Goal: Task Accomplishment & Management: Manage account settings

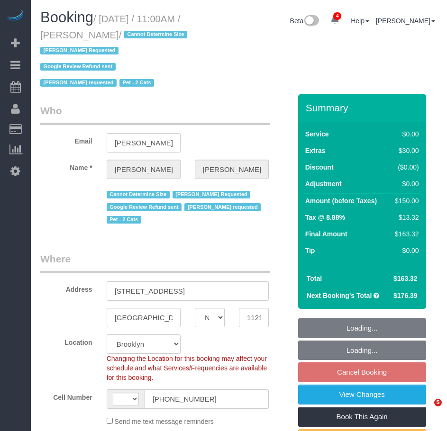
select select "NY"
select select "object:539"
select select "spot4"
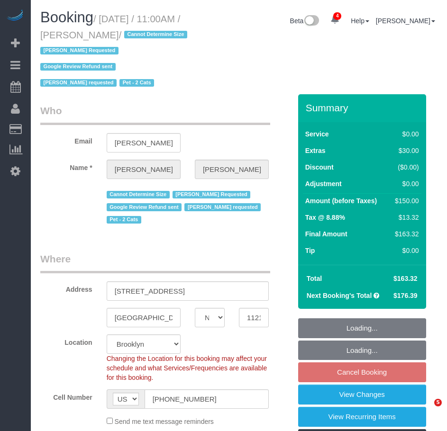
select select "string:[GEOGRAPHIC_DATA]"
select select "number:89"
select select "number:90"
select select "number:14"
select select "number:5"
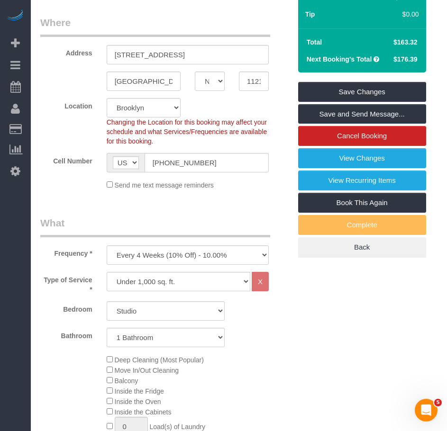
scroll to position [201, 0]
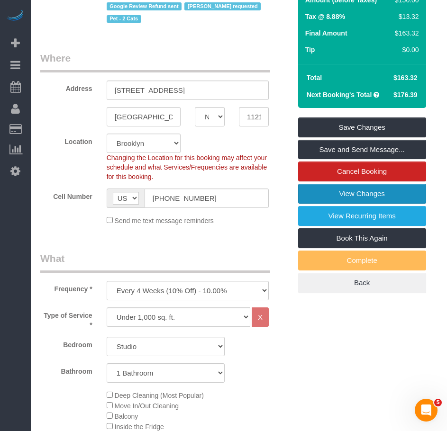
click at [359, 195] on link "View Changes" at bounding box center [362, 194] width 128 height 20
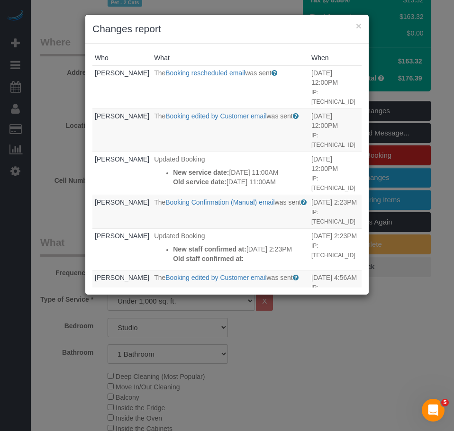
click at [354, 27] on h3 "Changes report" at bounding box center [226, 29] width 269 height 14
click at [359, 27] on button "×" at bounding box center [359, 26] width 6 height 10
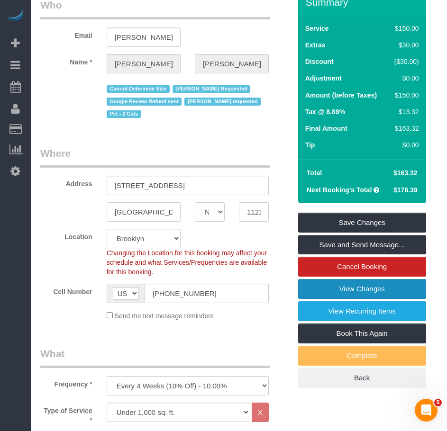
scroll to position [0, 0]
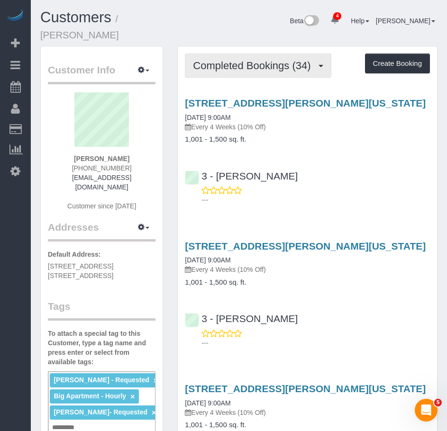
click at [241, 60] on button "Completed Bookings (34)" at bounding box center [258, 66] width 146 height 24
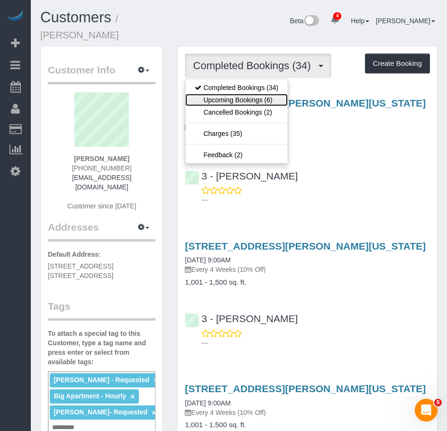
click at [234, 94] on link "Upcoming Bookings (6)" at bounding box center [236, 100] width 102 height 12
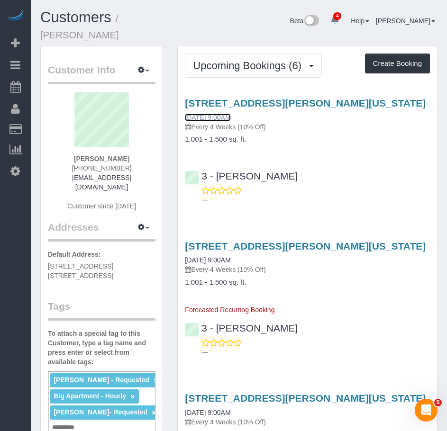
click at [208, 114] on link "09/12/2025 9:00AM" at bounding box center [207, 118] width 45 height 8
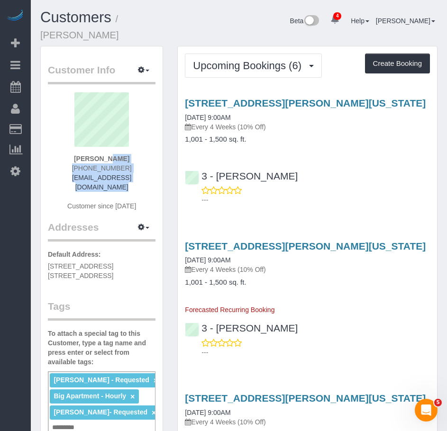
drag, startPoint x: 78, startPoint y: 148, endPoint x: 137, endPoint y: 165, distance: 61.5
click at [137, 165] on div "Michael Chung +1 203 589 0745 yschung89@gmail.com Customer since 2022" at bounding box center [102, 156] width 108 height 128
copy div "Michael Chung +1 203 589 0745 yschung89@gmail.com"
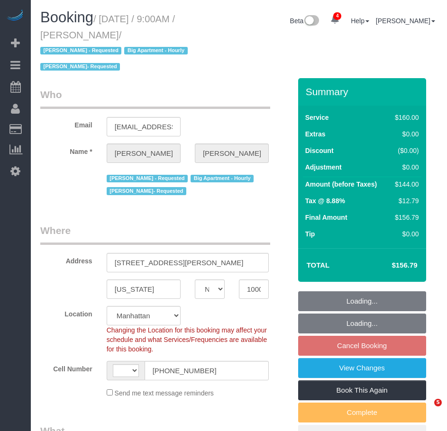
select select "NY"
select select "string:stripe-pm_1LQvy54VGloSiKo72JmjeUwQ"
select select "object:423"
select select "string:[GEOGRAPHIC_DATA]"
select select "number:89"
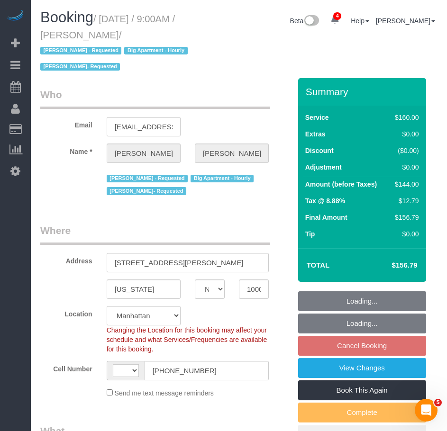
select select "number:90"
select select "number:15"
select select "number:5"
select select "spot2"
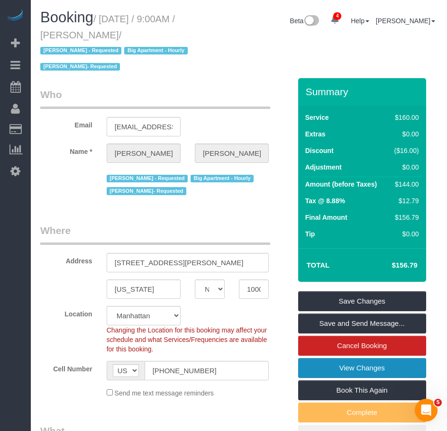
click at [378, 369] on link "View Changes" at bounding box center [362, 368] width 128 height 20
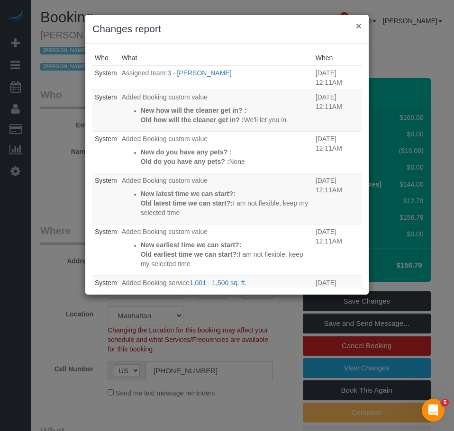
click at [358, 27] on button "×" at bounding box center [359, 26] width 6 height 10
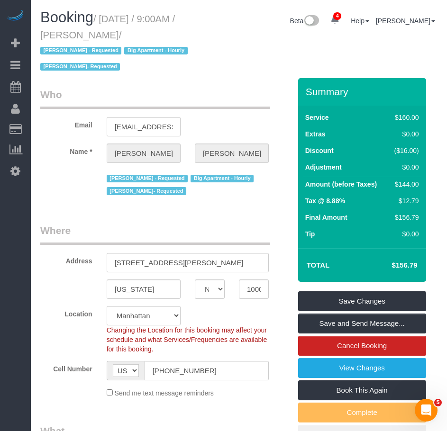
drag, startPoint x: 104, startPoint y: 19, endPoint x: 146, endPoint y: 34, distance: 44.6
click at [146, 34] on small "/ September 12, 2025 / 9:00AM / Michael Chung / Ana Rodriguez - Requested Big A…" at bounding box center [115, 43] width 150 height 59
copy small "September 12, 2025 / 9:00AM / Michael Chung"
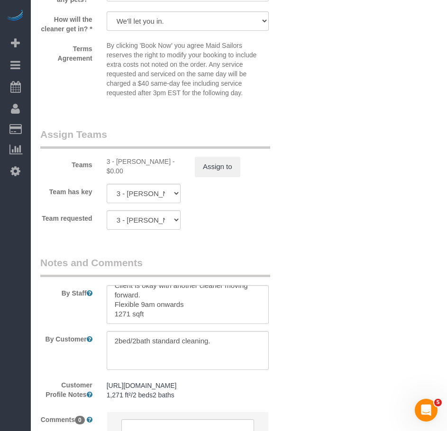
scroll to position [1042, 0]
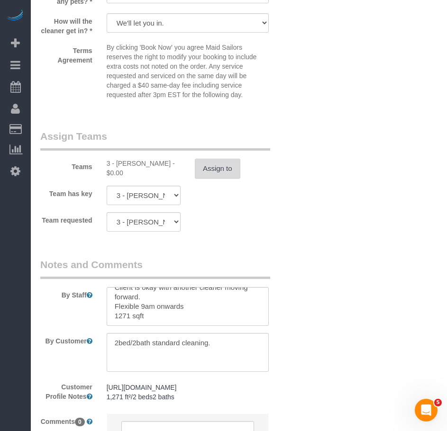
click at [216, 179] on button "Assign to" at bounding box center [217, 169] width 45 height 20
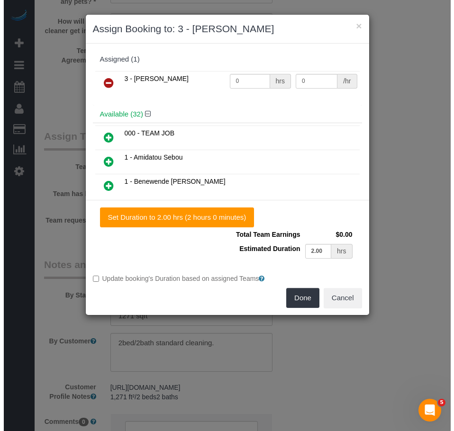
scroll to position [1039, 0]
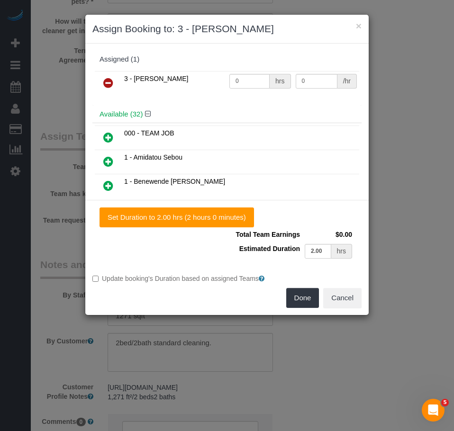
click at [105, 83] on icon at bounding box center [108, 82] width 10 height 11
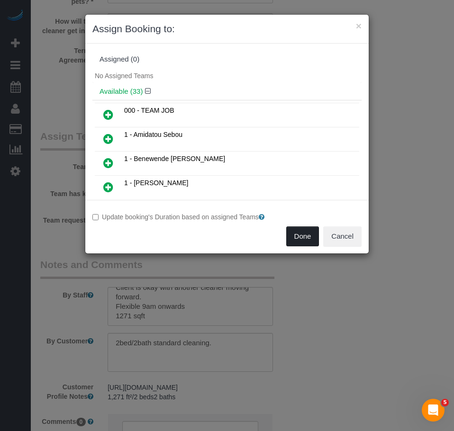
click at [299, 237] on button "Done" at bounding box center [302, 236] width 33 height 20
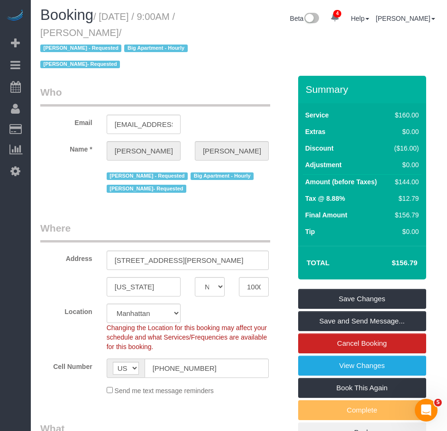
scroll to position [0, 0]
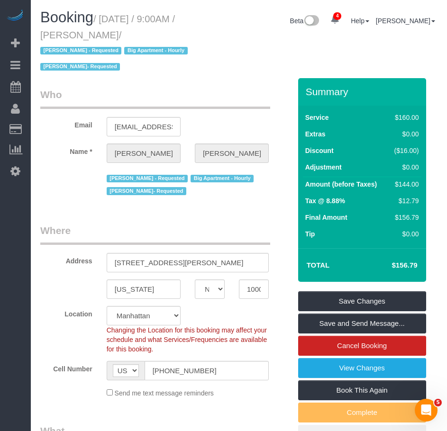
click at [115, 88] on legend "Who" at bounding box center [155, 98] width 230 height 21
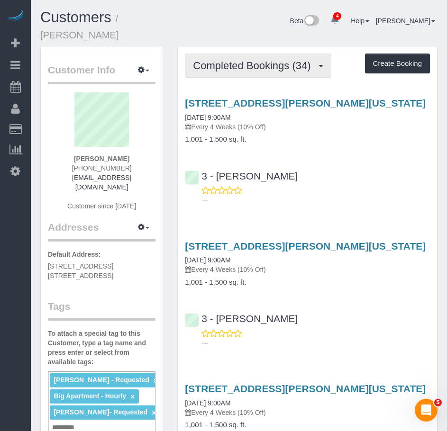
click at [233, 64] on button "Completed Bookings (34)" at bounding box center [258, 66] width 146 height 24
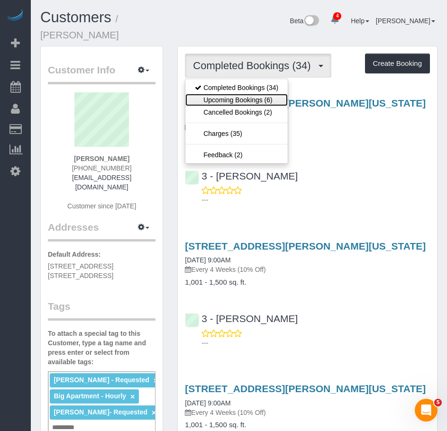
click at [230, 94] on link "Upcoming Bookings (6)" at bounding box center [236, 100] width 102 height 12
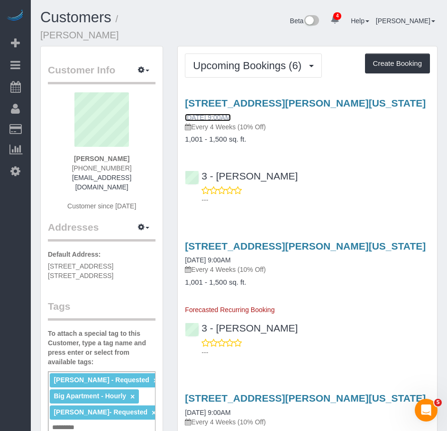
click at [215, 114] on link "09/12/2025 9:00AM" at bounding box center [207, 118] width 45 height 8
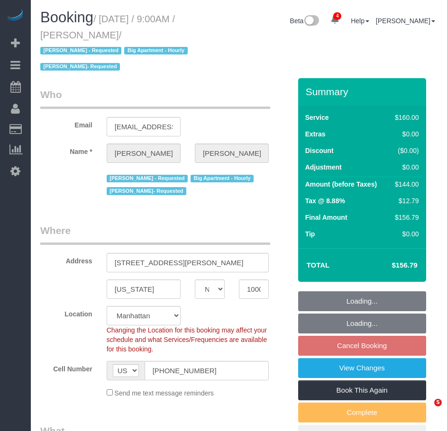
select select "NY"
select select "number:89"
select select "number:90"
select select "number:15"
select select "number:5"
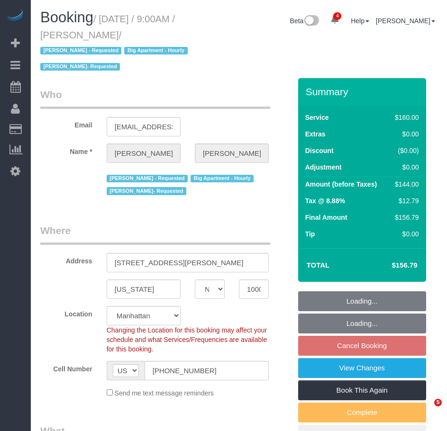
select select "object:815"
select select "spot2"
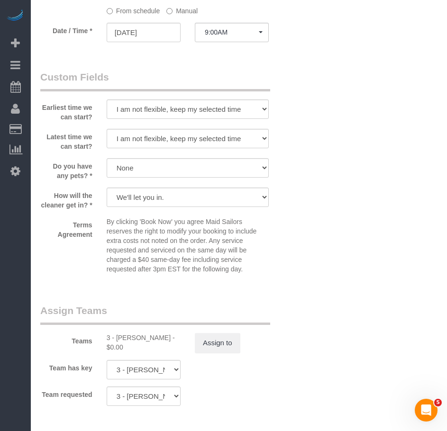
scroll to position [1042, 0]
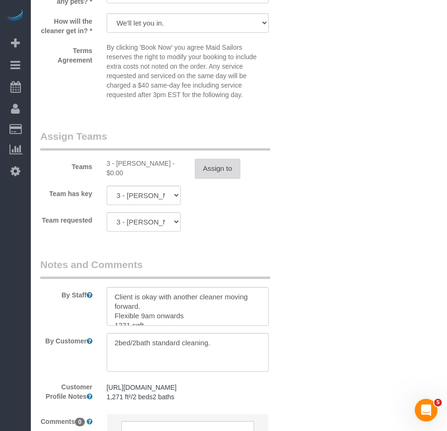
click at [215, 178] on button "Assign to" at bounding box center [217, 169] width 45 height 20
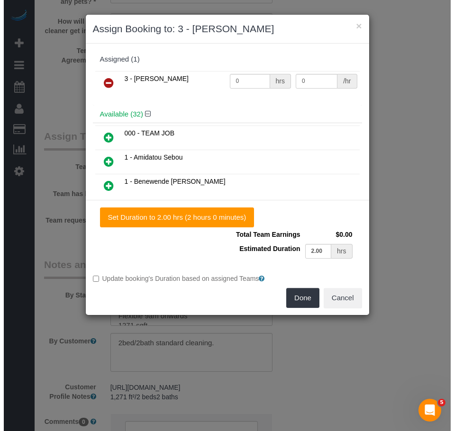
scroll to position [1039, 0]
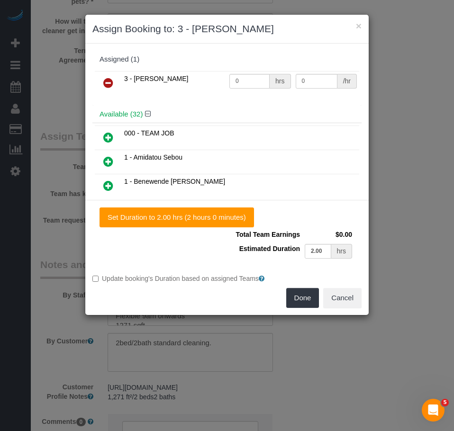
click at [108, 82] on icon at bounding box center [108, 82] width 10 height 11
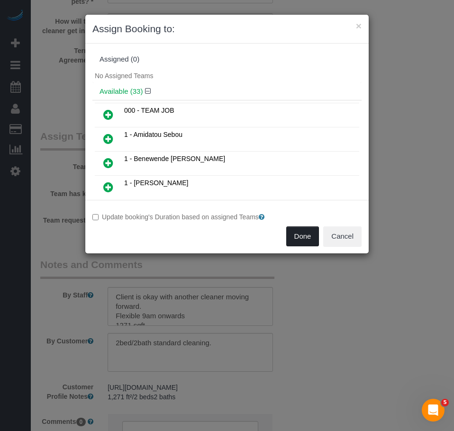
click at [297, 236] on button "Done" at bounding box center [302, 236] width 33 height 20
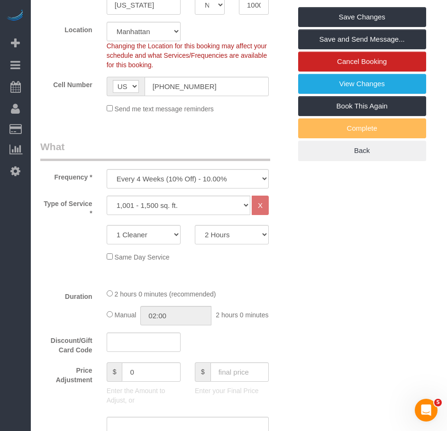
scroll to position [95, 0]
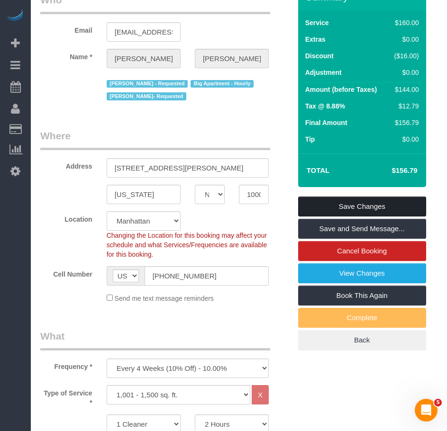
click at [334, 207] on link "Save Changes" at bounding box center [362, 207] width 128 height 20
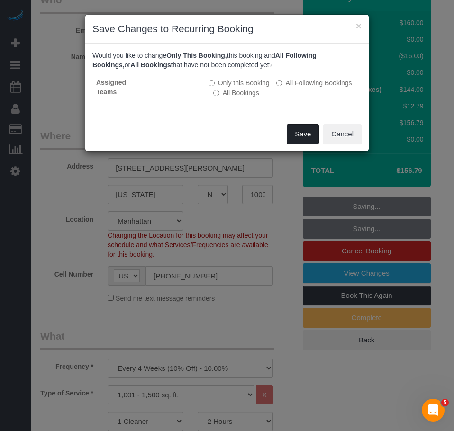
click at [300, 135] on button "Save" at bounding box center [303, 134] width 32 height 20
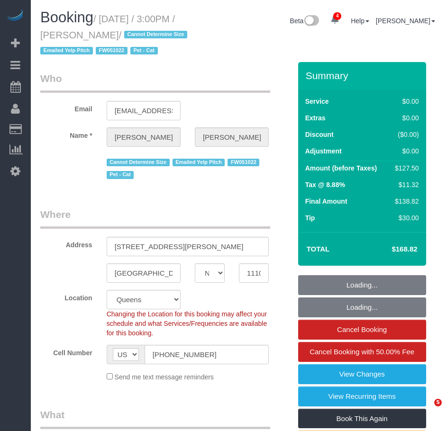
select select "NY"
select select "1"
select select "spot1"
select select "number:89"
select select "number:90"
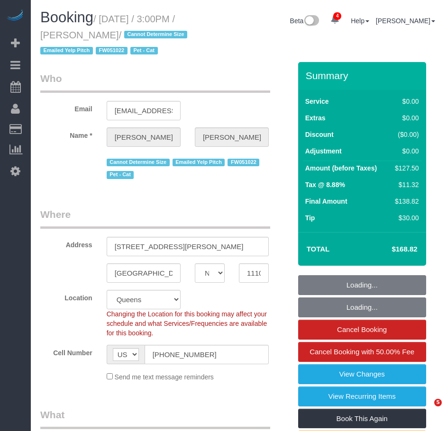
select select "number:14"
select select "number:6"
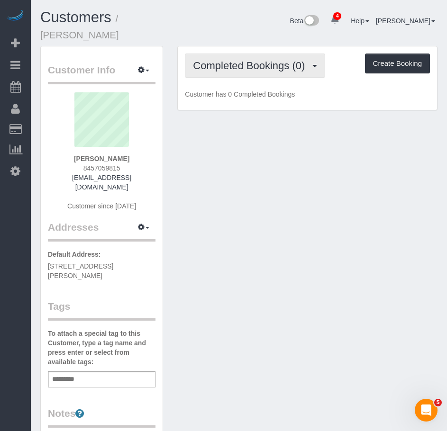
click at [233, 60] on span "Completed Bookings (0)" at bounding box center [251, 66] width 117 height 12
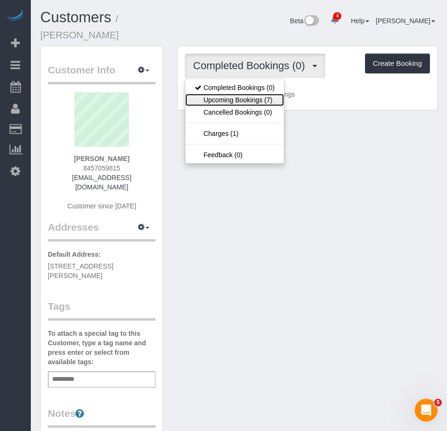
click at [225, 94] on link "Upcoming Bookings (7)" at bounding box center [234, 100] width 99 height 12
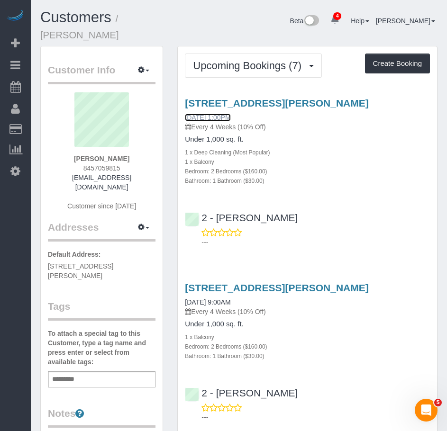
click at [211, 114] on link "[DATE] 1:00PM" at bounding box center [207, 118] width 45 height 8
click at [206, 114] on link "[DATE] 1:00PM" at bounding box center [207, 118] width 45 height 8
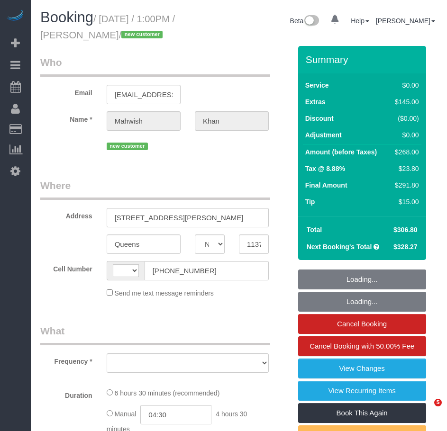
select select "NY"
select select "string:[GEOGRAPHIC_DATA]"
select select "object:665"
select select "2"
select select "spot1"
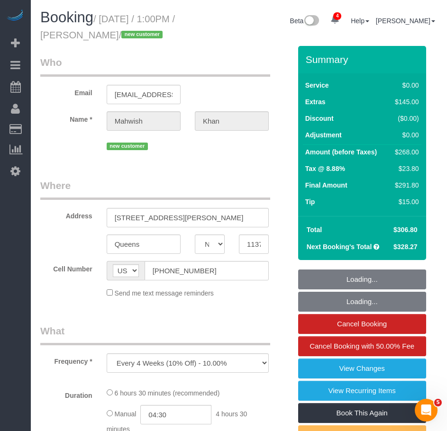
select select "number:61"
select select "number:77"
select select "number:15"
select select "number:5"
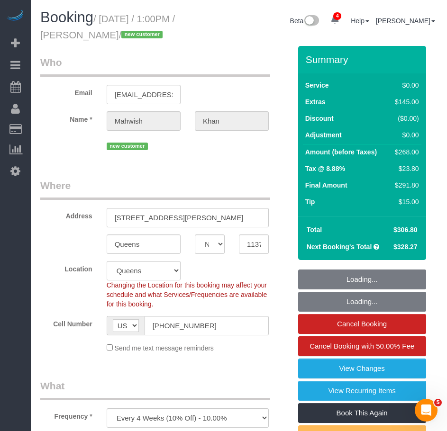
select select "string:stripe-pm_1S0jcm4VGloSiKo7GCQg2vmO"
select select "object:1321"
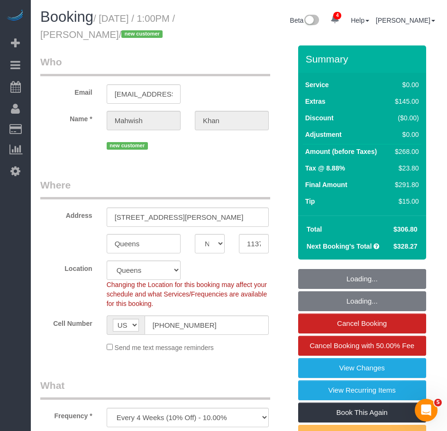
select select "2"
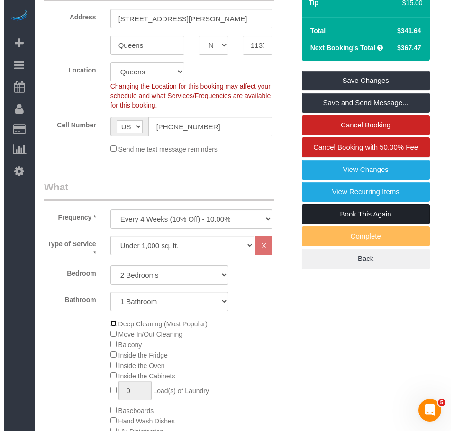
scroll to position [189, 0]
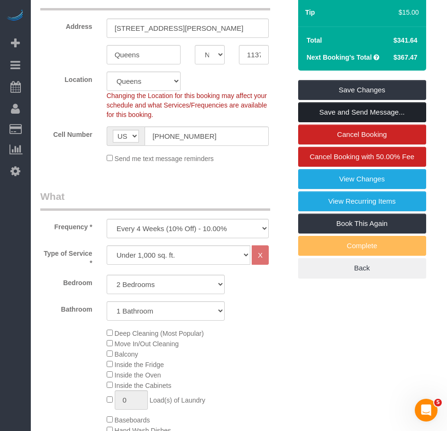
click at [337, 110] on link "Save and Send Message..." at bounding box center [362, 112] width 128 height 20
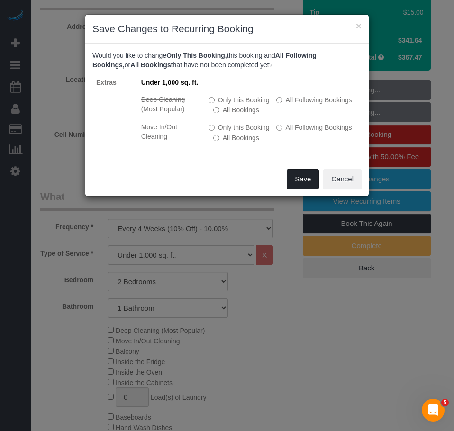
click at [300, 180] on button "Save" at bounding box center [303, 179] width 32 height 20
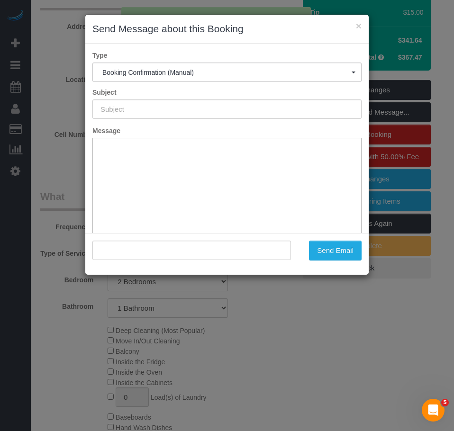
type input "Cleaning Confirmed for 08/28/2025 at 1:00pm"
type input ""Mahwish Khan" <mahwishkhann17@gmail.com>"
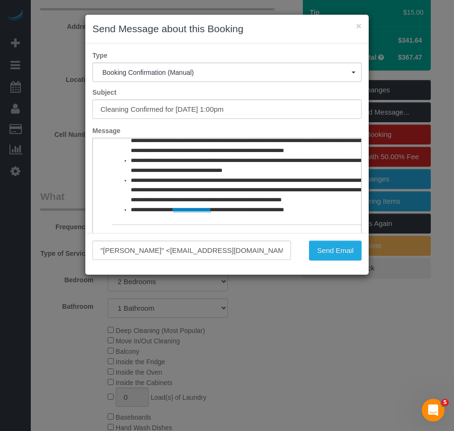
scroll to position [471, 0]
click at [334, 252] on button "Send Email" at bounding box center [335, 251] width 53 height 20
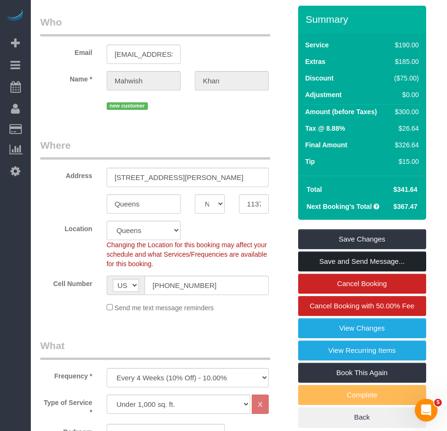
scroll to position [0, 0]
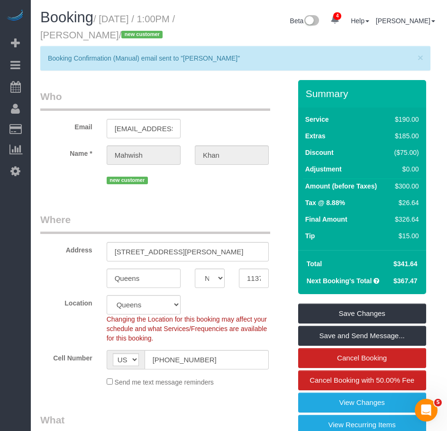
drag, startPoint x: 82, startPoint y: 37, endPoint x: 144, endPoint y: 36, distance: 62.1
click at [144, 36] on small "/ August 28, 2025 / 1:00PM / Mahwish Khan / new customer" at bounding box center [107, 27] width 135 height 27
copy small "Mahwish Khan"
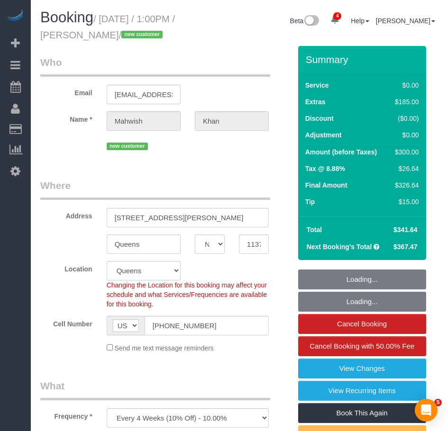
select select "NY"
select select "2"
select select "spot1"
select select "number:61"
select select "number:77"
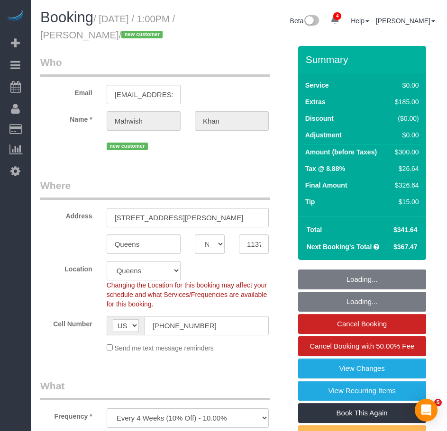
select select "number:15"
select select "number:5"
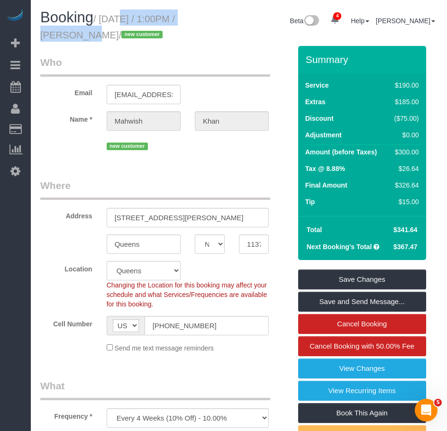
drag, startPoint x: 102, startPoint y: 18, endPoint x: 73, endPoint y: 31, distance: 31.4
click at [73, 31] on small "/ August 28, 2025 / 1:00PM / Mahwish Khan / new customer" at bounding box center [107, 27] width 135 height 27
copy small "August 28, 2025 / 1:00PM"
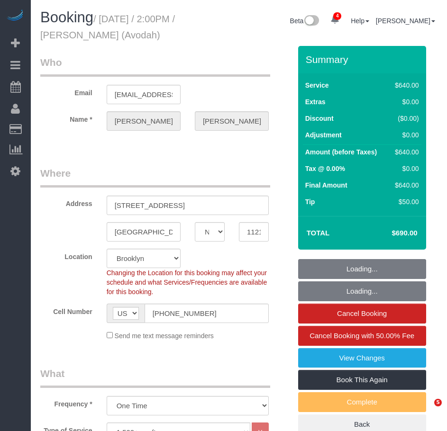
select select "NY"
select select "240"
select select "spot1"
select select "number:89"
select select "number:90"
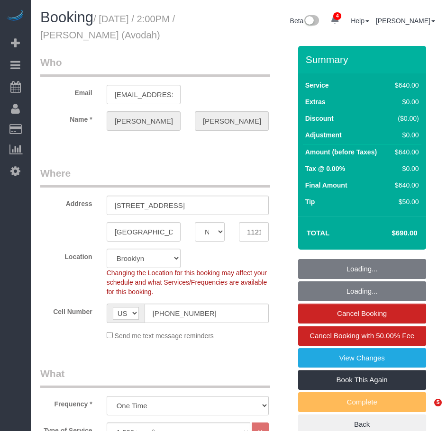
select select "number:15"
select select "number:5"
select select "object:1277"
select select "spot39"
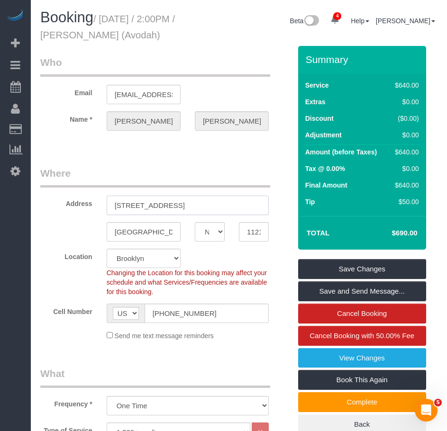
drag, startPoint x: 115, startPoint y: 208, endPoint x: 217, endPoint y: 205, distance: 102.4
click at [217, 205] on input "[STREET_ADDRESS]" at bounding box center [188, 205] width 162 height 19
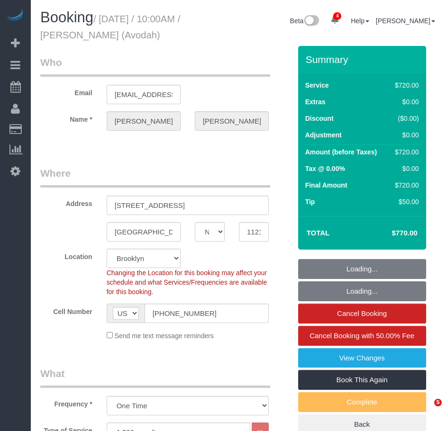
select select "NY"
select select "270"
select select "spot1"
select select "number:89"
select select "number:90"
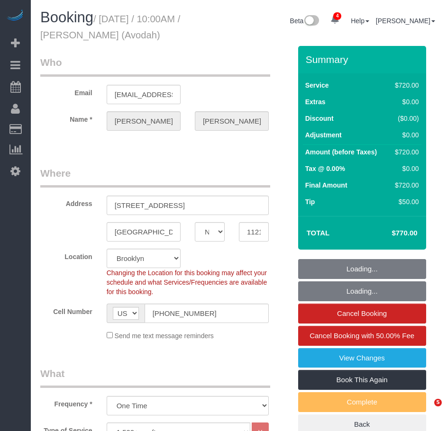
select select "number:15"
select select "number:5"
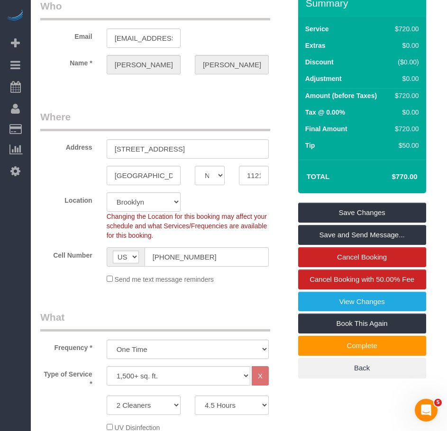
scroll to position [142, 0]
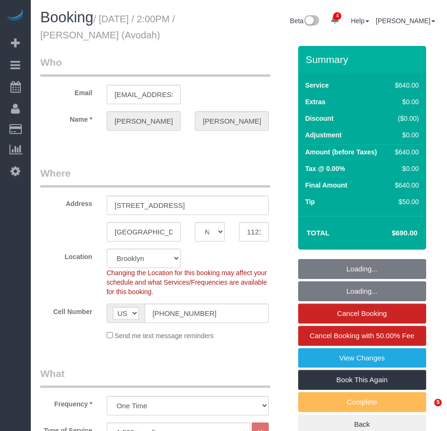
select select "NY"
select select "240"
select select "spot1"
select select "number:89"
select select "number:90"
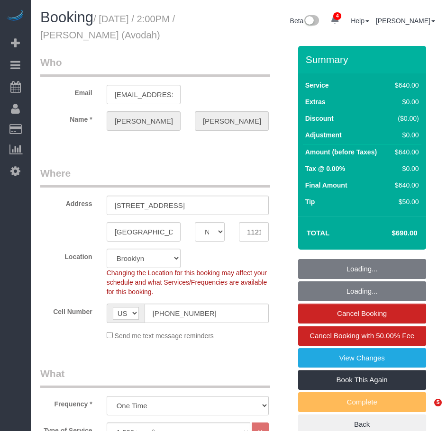
select select "number:15"
select select "number:5"
select select "object:1277"
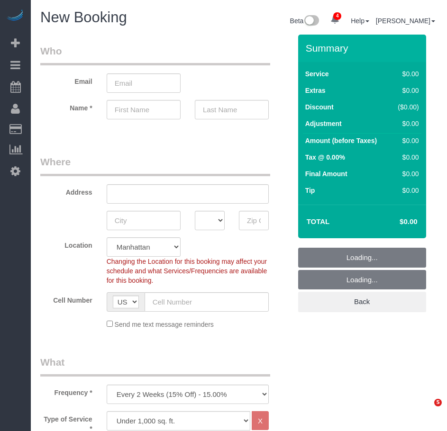
select select "number:89"
select select "number:90"
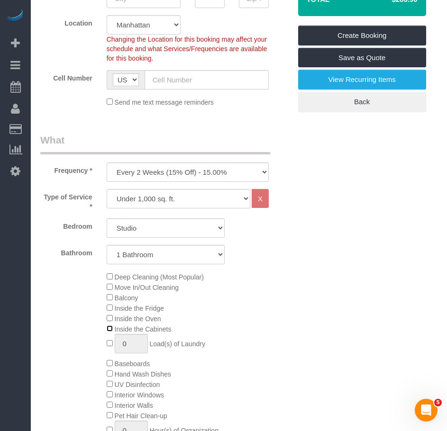
scroll to position [237, 0]
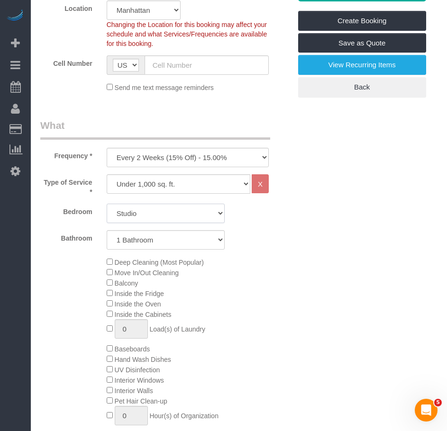
click at [144, 219] on select "Studio 1 Bedroom 2 Bedrooms 3 Bedrooms" at bounding box center [166, 213] width 118 height 19
select select "3"
click at [107, 204] on select "Studio 1 Bedroom 2 Bedrooms 3 Bedrooms" at bounding box center [166, 213] width 118 height 19
click at [165, 243] on select "1 Bathroom 2 Bathrooms" at bounding box center [166, 239] width 118 height 19
select select "2"
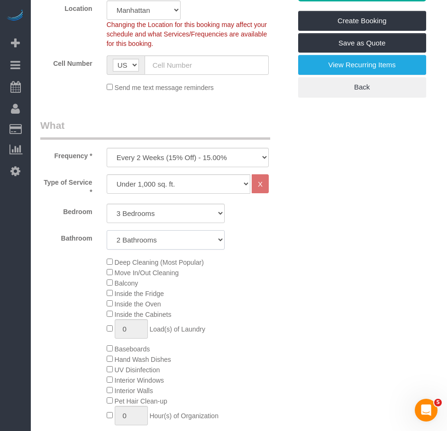
click at [107, 230] on select "1 Bathroom 2 Bathrooms" at bounding box center [166, 239] width 118 height 19
click at [200, 189] on select "Under 1,000 sq. ft. 1,001 - 1,500 sq. ft. 1,500+ sq. ft. Custom Cleaning Office…" at bounding box center [179, 183] width 144 height 19
select select "212"
click at [107, 174] on select "Under 1,000 sq. ft. 1,001 - 1,500 sq. ft. 1,500+ sq. ft. Custom Cleaning Office…" at bounding box center [179, 183] width 144 height 19
select select "2"
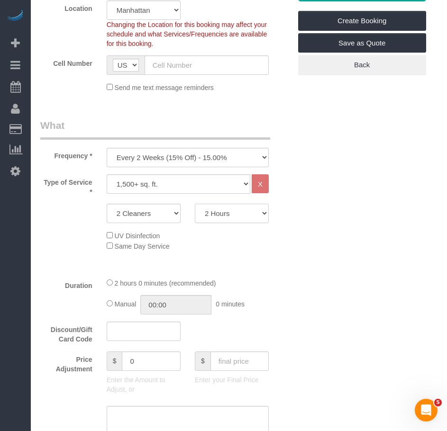
click at [243, 214] on select "2 Hours 2.5 Hours 3 Hours 3.5 Hours 4 Hours 4.5 Hours 5 Hours 5.5 Hours 6 Hours…" at bounding box center [232, 213] width 74 height 19
select select "210"
click at [195, 204] on select "2 Hours 2.5 Hours 3 Hours 3.5 Hours 4 Hours 4.5 Hours 5 Hours 5.5 Hours 6 Hours…" at bounding box center [232, 213] width 74 height 19
click at [77, 266] on div "Type of Service * Under 1,000 sq. ft. 1,001 - 1,500 sq. ft. 1,500+ sq. ft. Cust…" at bounding box center [165, 222] width 251 height 96
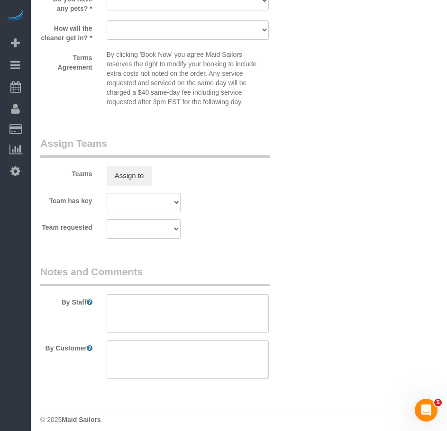
scroll to position [1058, 0]
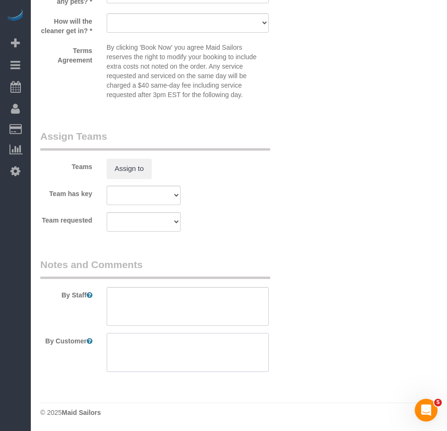
click at [144, 346] on textarea at bounding box center [188, 352] width 162 height 39
click at [134, 346] on textarea at bounding box center [188, 352] width 162 height 39
paste textarea "Deep cleaning + fridge, oven, cabinets, no windows"
click at [167, 345] on textarea at bounding box center [188, 352] width 162 height 39
click at [208, 344] on textarea at bounding box center [188, 352] width 162 height 39
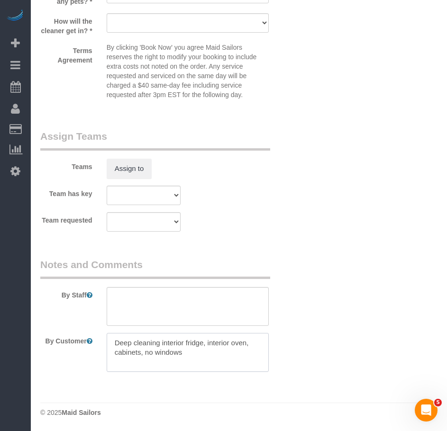
click at [114, 354] on textarea at bounding box center [188, 352] width 162 height 39
click at [219, 355] on textarea at bounding box center [188, 352] width 162 height 39
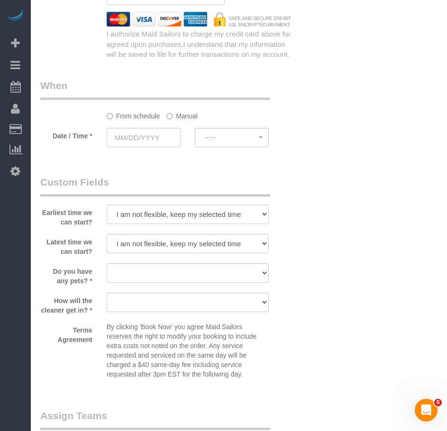
scroll to position [774, 0]
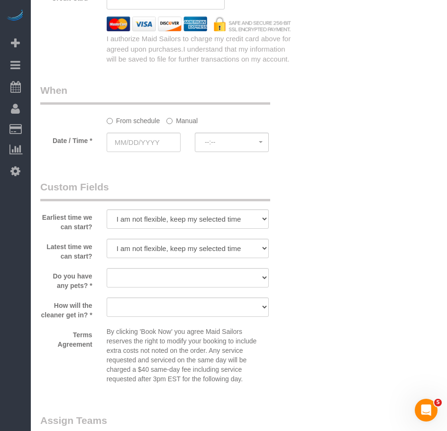
type textarea "Deep cleaning interior fridge, interior oven, kitchen cabinets, no windows"
click at [139, 281] on select "Dog Cat None" at bounding box center [188, 277] width 162 height 19
select select "number:15"
click at [107, 268] on select "Dog Cat None" at bounding box center [188, 277] width 162 height 19
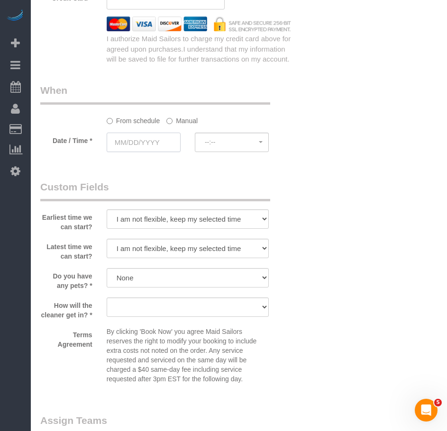
click at [145, 143] on input "text" at bounding box center [144, 142] width 74 height 19
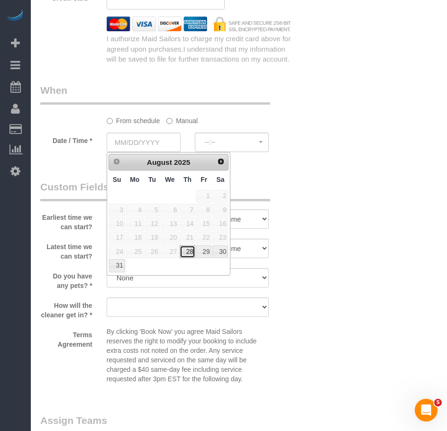
click at [187, 252] on link "28" at bounding box center [188, 251] width 16 height 13
type input "08/28/2025"
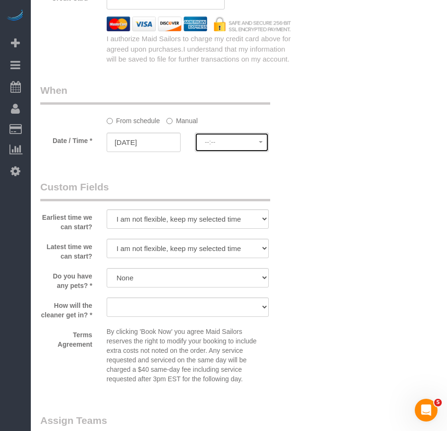
click at [226, 144] on span "--:--" at bounding box center [232, 142] width 54 height 8
select select "spot1"
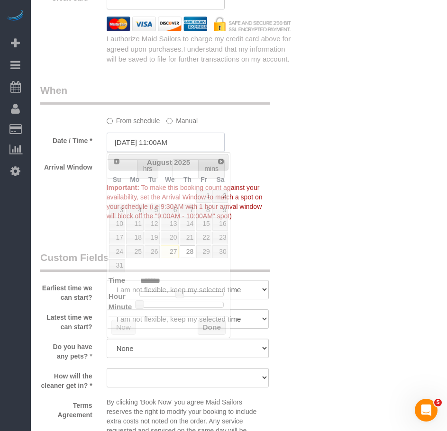
click at [137, 141] on input "08/28/2025 11:00AM" at bounding box center [166, 142] width 118 height 19
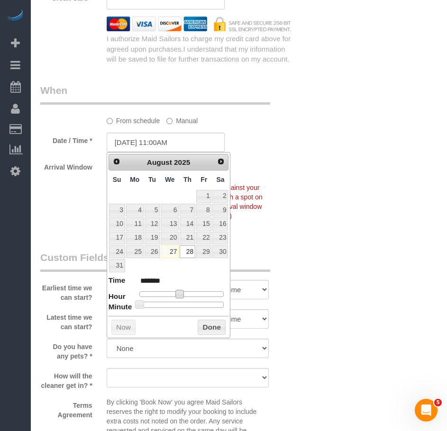
type input "08/28/2025 10:00AM"
type input "*******"
type input "08/28/2025 9:00AM"
type input "******"
type input "08/28/2025 8:00AM"
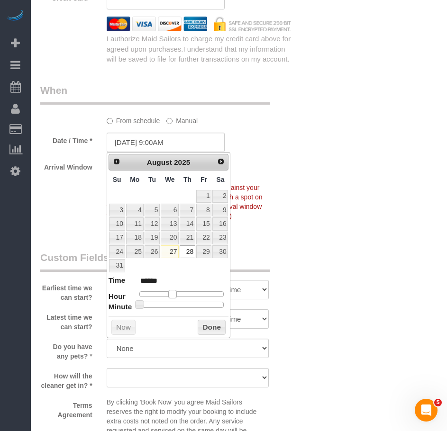
type input "******"
drag, startPoint x: 177, startPoint y: 296, endPoint x: 166, endPoint y: 296, distance: 10.9
click at [166, 296] on span at bounding box center [168, 294] width 9 height 9
click at [206, 328] on button "Done" at bounding box center [212, 327] width 28 height 15
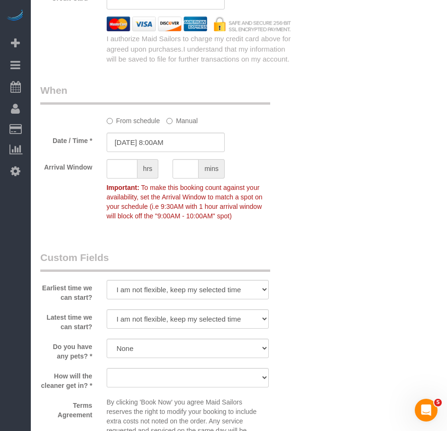
click at [326, 238] on div "Who Email Name * Where Address AK AL AR AZ CA CO CT DC DE FL GA HI IA ID IL IN …" at bounding box center [238, 7] width 397 height 1492
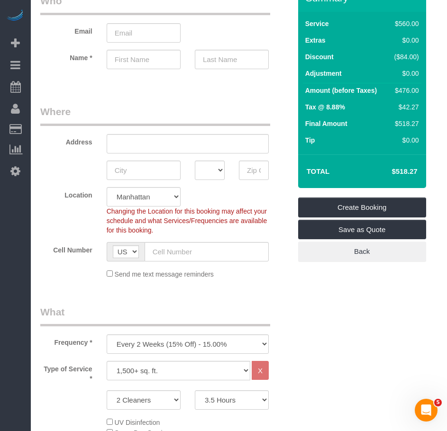
scroll to position [142, 0]
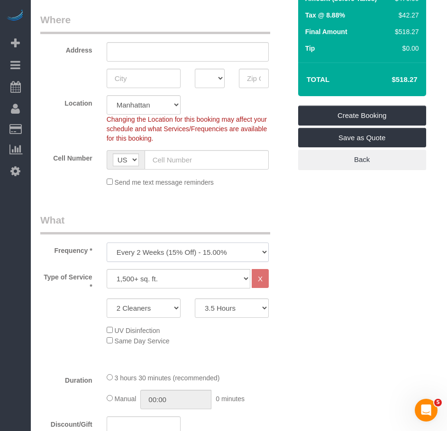
click at [256, 252] on select "One Time Weekly (20% Off) - 20.00% Every 2 Weeks (15% Off) - 15.00% Every 4 Wee…" at bounding box center [188, 252] width 162 height 19
select select "object:1261"
click at [107, 243] on select "One Time Weekly (20% Off) - 20.00% Every 2 Weeks (15% Off) - 15.00% Every 4 Wee…" at bounding box center [188, 252] width 162 height 19
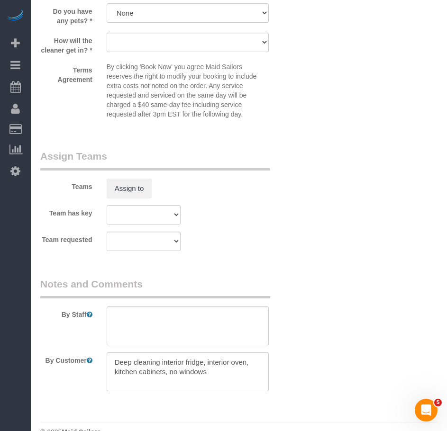
scroll to position [1128, 0]
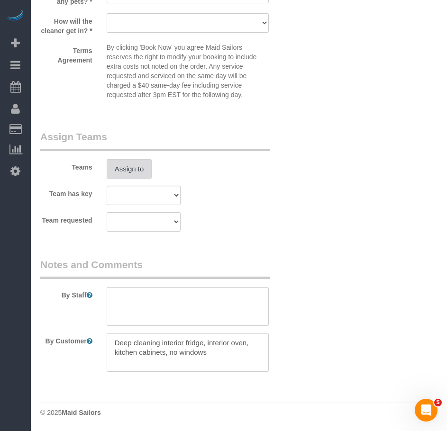
click at [139, 173] on button "Assign to" at bounding box center [129, 169] width 45 height 20
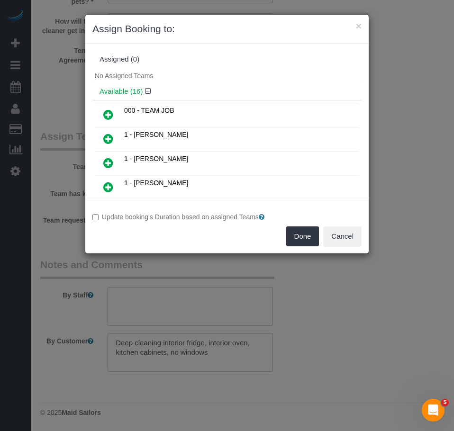
scroll to position [255, 0]
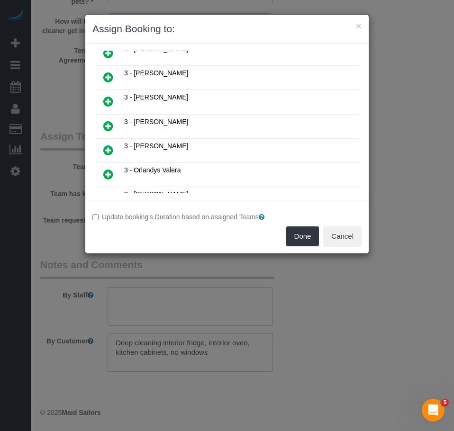
click at [108, 126] on icon at bounding box center [108, 125] width 10 height 11
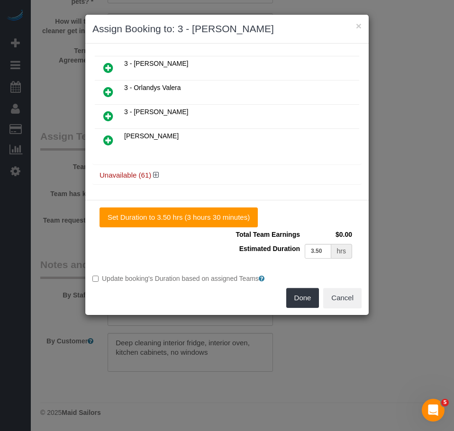
scroll to position [337, 0]
click at [156, 176] on icon at bounding box center [156, 174] width 6 height 7
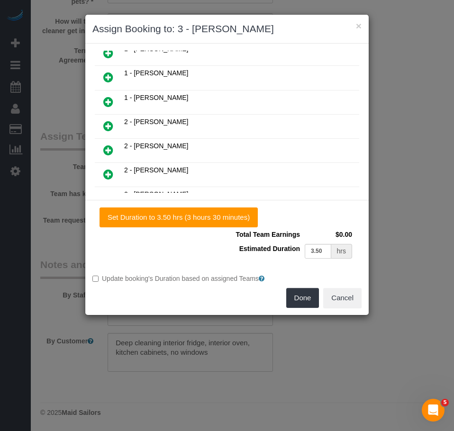
scroll to position [1389, 0]
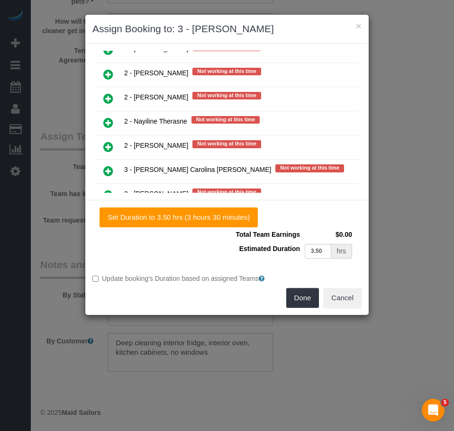
click at [107, 125] on icon at bounding box center [108, 122] width 10 height 11
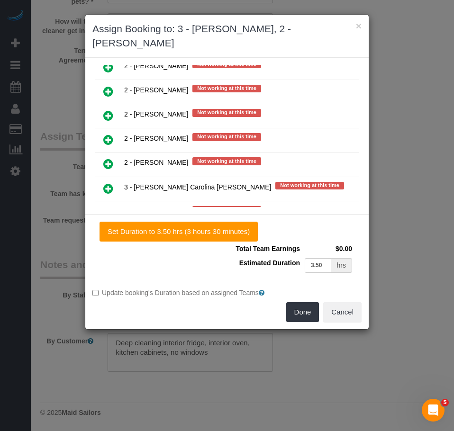
scroll to position [1417, 0]
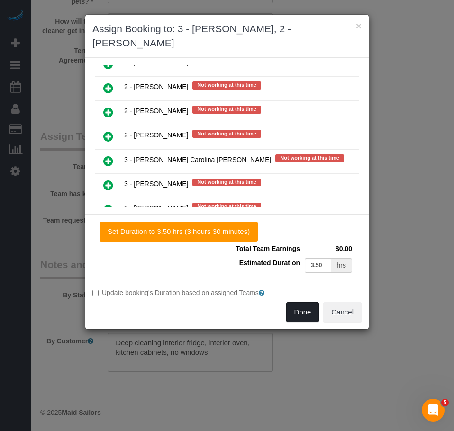
click at [297, 302] on button "Done" at bounding box center [302, 312] width 33 height 20
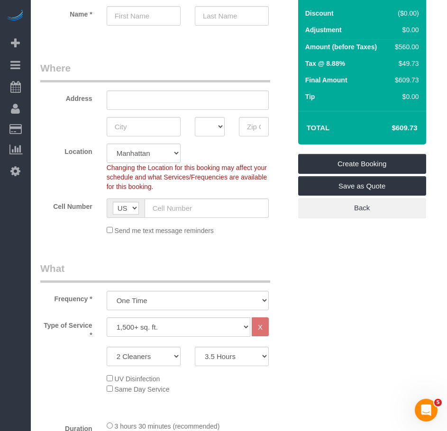
scroll to position [0, 0]
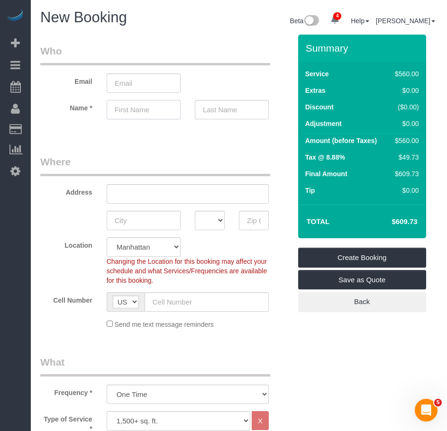
click at [127, 109] on input "text" at bounding box center [144, 109] width 74 height 19
click at [120, 114] on input "text" at bounding box center [144, 109] width 74 height 19
type input "H"
type input "Ghazal"
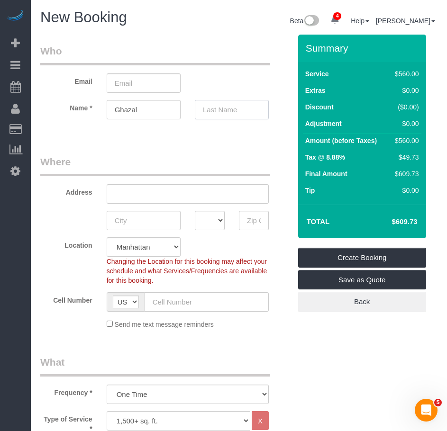
click at [230, 109] on input "text" at bounding box center [232, 109] width 74 height 19
type input "Reihani"
click at [164, 199] on input "text" at bounding box center [188, 193] width 162 height 19
paste input "128 5th Avenue"
click at [183, 197] on input "128 5th Avenue, Apt." at bounding box center [188, 193] width 162 height 19
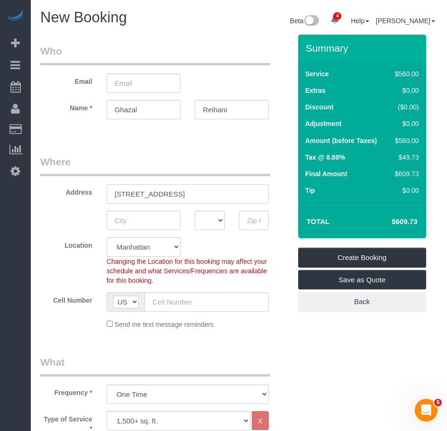
click at [126, 194] on input "128 5th Avenue, Apt. 1280" at bounding box center [188, 193] width 162 height 19
click at [205, 193] on input "1280 5th Avenue, Apt. 1280" at bounding box center [188, 193] width 162 height 19
type input "1280 5th Avenue, Apt. 16B"
click at [144, 225] on input "text" at bounding box center [144, 220] width 74 height 19
click at [136, 82] on input "email" at bounding box center [144, 82] width 74 height 19
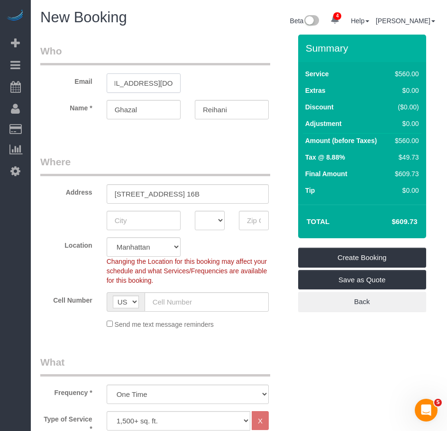
scroll to position [0, 24]
type input "reihanighazal@gmail.com"
drag, startPoint x: 126, startPoint y: 222, endPoint x: 142, endPoint y: 222, distance: 16.1
click at [142, 222] on input "text" at bounding box center [144, 220] width 74 height 19
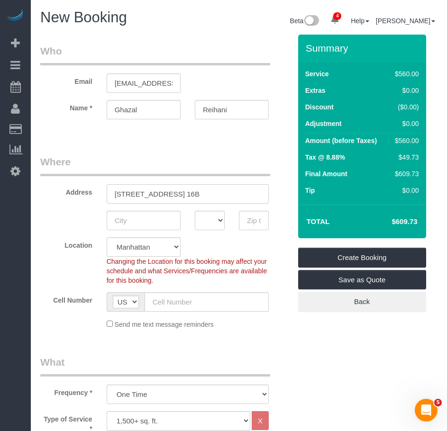
drag, startPoint x: 116, startPoint y: 194, endPoint x: 216, endPoint y: 193, distance: 99.5
click at [216, 193] on input "1280 5th Avenue, Apt. 16B" at bounding box center [188, 193] width 162 height 19
click at [145, 225] on input "text" at bounding box center [144, 220] width 74 height 19
type input "[US_STATE]"
click at [182, 303] on input "text" at bounding box center [206, 301] width 124 height 19
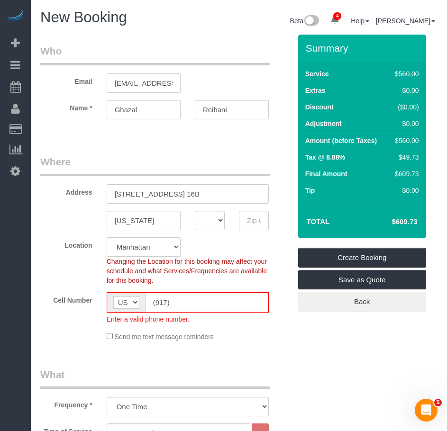
type input "(917)"
click at [208, 221] on select "AK AL AR AZ CA CO CT DC DE FL GA HI IA ID IL IN KS KY LA MA MD ME MI MN MO MS M…" at bounding box center [210, 220] width 30 height 19
select select "NV"
click at [187, 306] on input "(917)" at bounding box center [206, 302] width 123 height 19
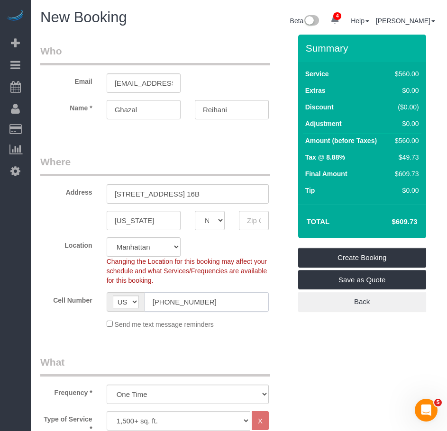
type input "(917) 518-1325"
click at [213, 221] on select "AK AL AR AZ CA CO CT DC DE FL GA HI IA ID IL IN KS KY LA MA MD ME MI MN MO MS M…" at bounding box center [210, 220] width 30 height 19
select select "NY"
click at [195, 211] on select "AK AL AR AZ CA CO CT DC DE FL GA HI IA ID IL IN KS KY LA MA MD ME MI MN MO MS M…" at bounding box center [210, 220] width 30 height 19
click at [205, 301] on input "(917) 518-1325" at bounding box center [206, 301] width 124 height 19
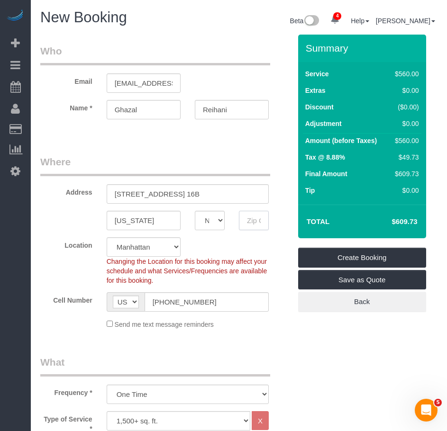
click at [246, 217] on input "text" at bounding box center [254, 220] width 30 height 19
click at [249, 217] on input "text" at bounding box center [254, 220] width 30 height 19
paste input "10029"
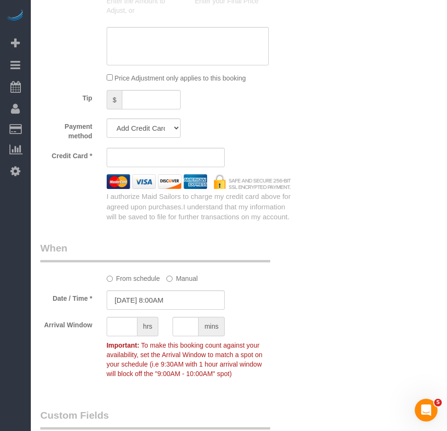
scroll to position [805, 0]
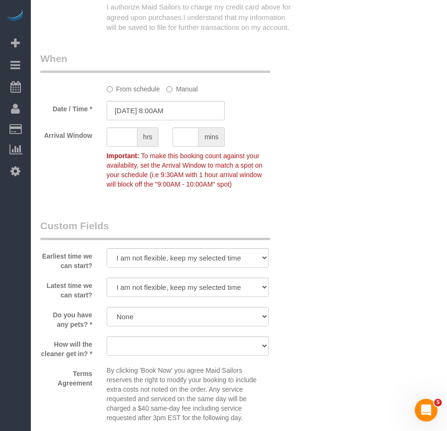
type input "10029"
click at [264, 257] on select "I am not flexible, keep my selected time 8:00 AM 9:00 AM 10:00 AM 11:00 AM 12:0…" at bounding box center [188, 257] width 162 height 19
click at [262, 347] on select "We'll let you in. Doorman/Front Desk has the key. Other (Provide details)" at bounding box center [188, 345] width 162 height 19
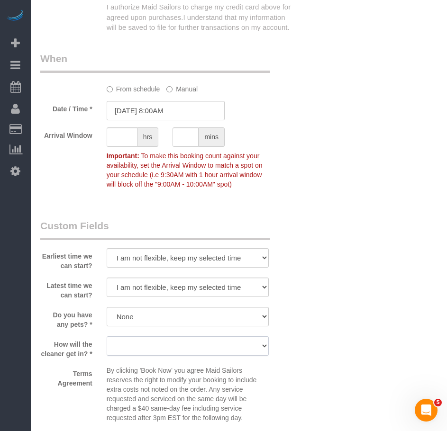
select select "number:6"
click at [107, 336] on select "We'll let you in. Doorman/Front Desk has the key. Other (Provide details)" at bounding box center [188, 345] width 162 height 19
click at [265, 346] on select "We'll let you in. Doorman/Front Desk has the key. Other (Provide details)" at bounding box center [188, 345] width 162 height 19
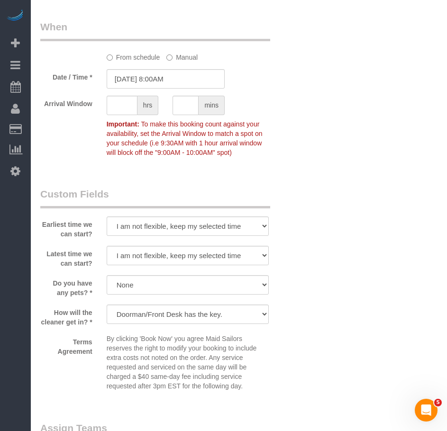
scroll to position [853, 0]
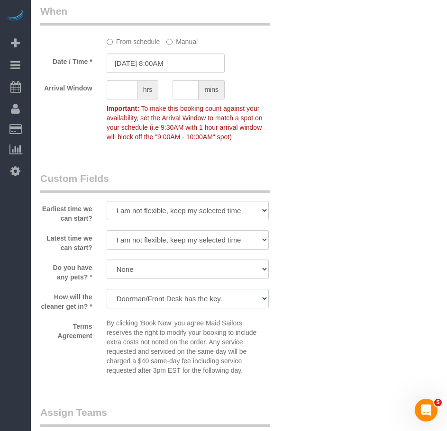
click at [262, 299] on select "We'll let you in. Doorman/Front Desk has the key. Other (Provide details)" at bounding box center [188, 298] width 162 height 19
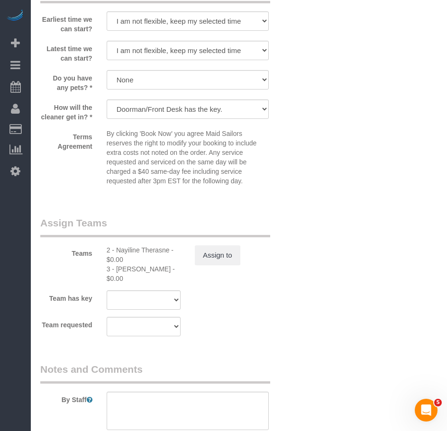
scroll to position [1137, 0]
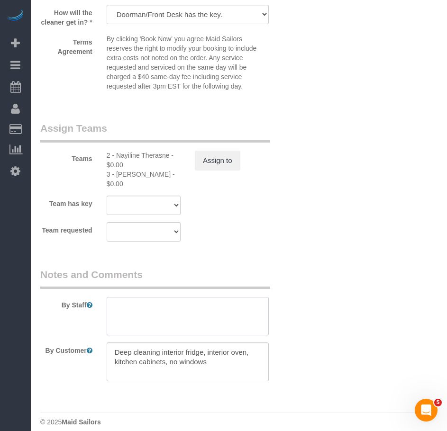
click at [137, 301] on textarea at bounding box center [188, 316] width 162 height 39
type textarea "Call the"
click at [217, 350] on textarea at bounding box center [188, 361] width 162 height 39
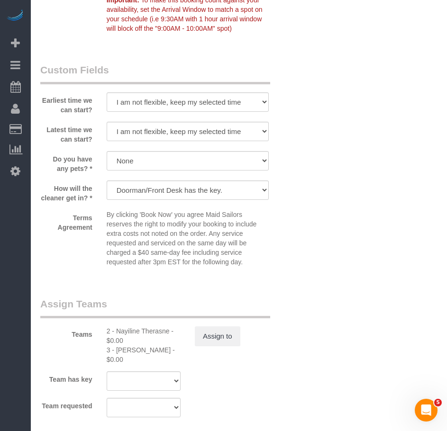
scroll to position [900, 0]
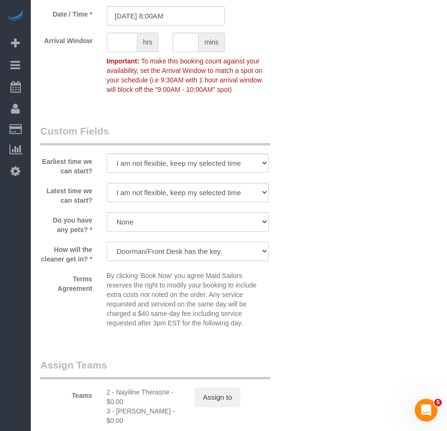
click at [264, 252] on select "We'll let you in. Doorman/Front Desk has the key. Other (Provide details)" at bounding box center [188, 251] width 162 height 19
select select "number:5"
click at [107, 242] on select "We'll let you in. Doorman/Front Desk has the key. Other (Provide details)" at bounding box center [188, 251] width 162 height 19
click at [287, 327] on div "Terms Agreement By clicking 'Book Now' you agree Maid Sailors reserves the righ…" at bounding box center [165, 301] width 265 height 61
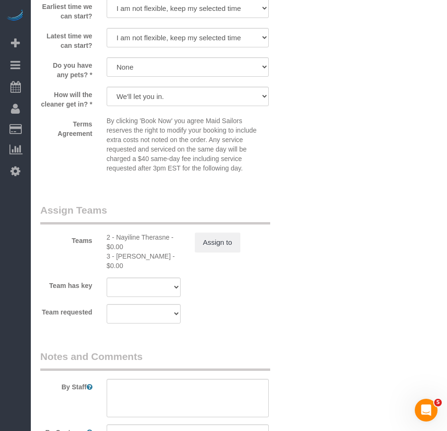
scroll to position [1137, 0]
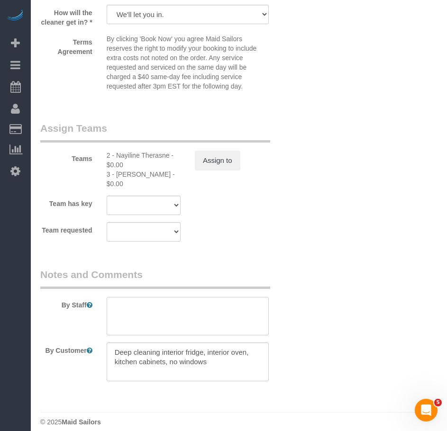
click at [153, 306] on textarea at bounding box center [188, 316] width 162 height 39
type textarea "Call primary number"
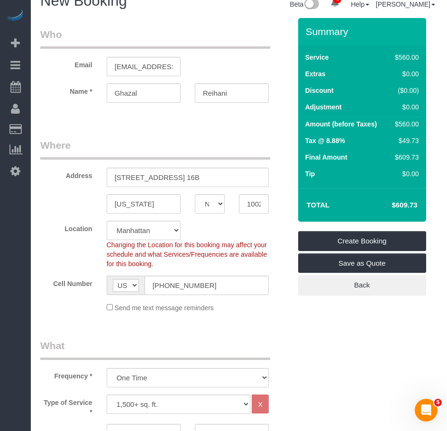
scroll to position [0, 0]
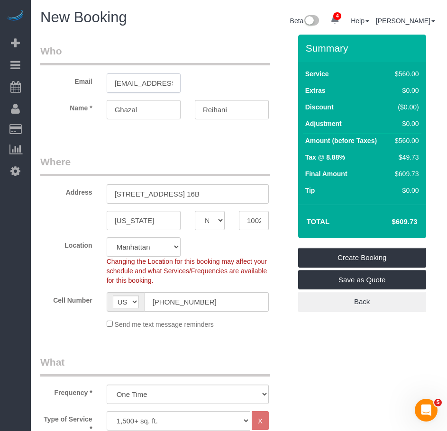
click at [161, 84] on input "reihanighazal@gmail.com" at bounding box center [144, 82] width 74 height 19
click at [187, 198] on input "1280 5th Avenue, Apt. 16B" at bounding box center [188, 193] width 162 height 19
type input "1280 5th Avenue, Apt. 16B"
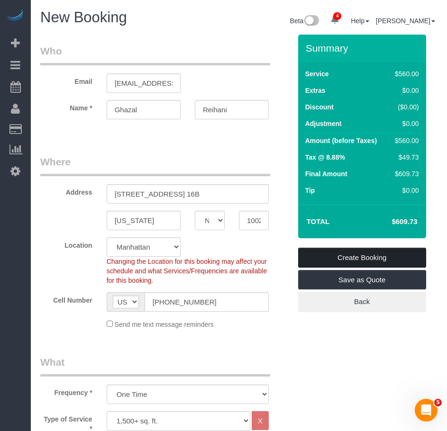
click at [351, 261] on link "Create Booking" at bounding box center [362, 258] width 128 height 20
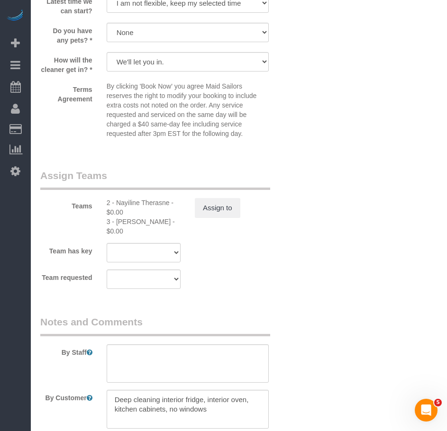
scroll to position [1180, 0]
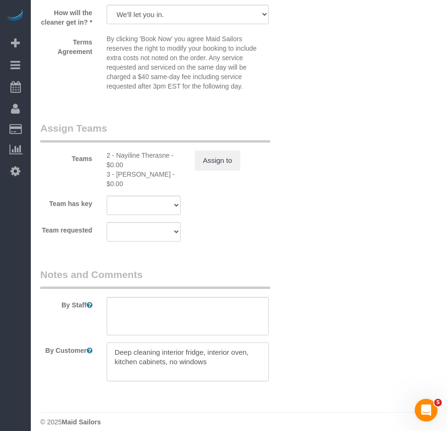
click at [160, 345] on textarea at bounding box center [188, 361] width 162 height 39
click at [170, 365] on textarea at bounding box center [188, 361] width 162 height 39
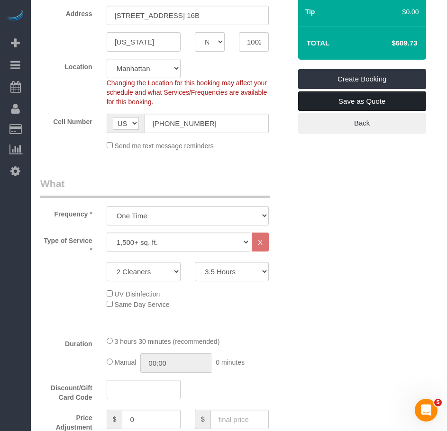
scroll to position [91, 0]
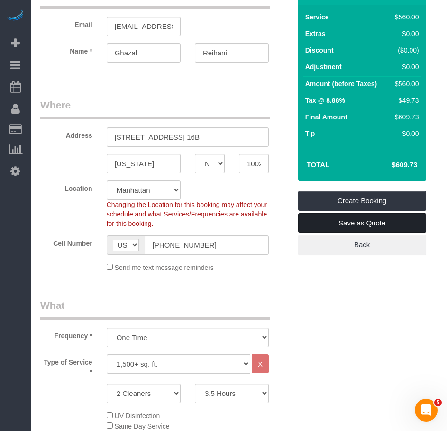
type textarea "Deep cleaning of the entire apartment including interior fridge, interior oven,…"
click at [350, 226] on link "Save as Quote" at bounding box center [362, 223] width 128 height 20
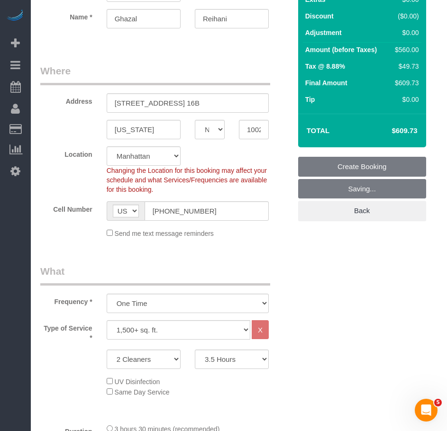
scroll to position [57, 0]
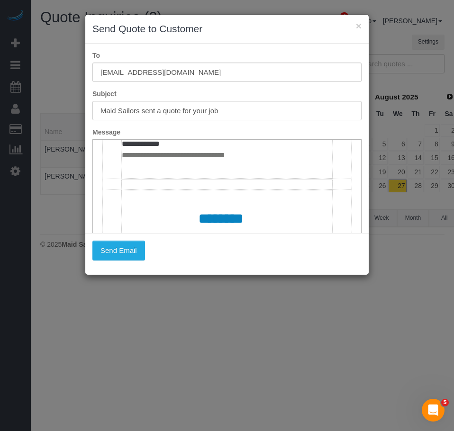
scroll to position [479, 0]
drag, startPoint x: 212, startPoint y: 162, endPoint x: 117, endPoint y: 162, distance: 94.7
click at [118, 127] on td "**********" at bounding box center [227, 22] width 249 height 209
click at [122, 126] on td "**********" at bounding box center [227, 22] width 210 height 208
click at [214, 126] on td "**********" at bounding box center [227, 22] width 210 height 208
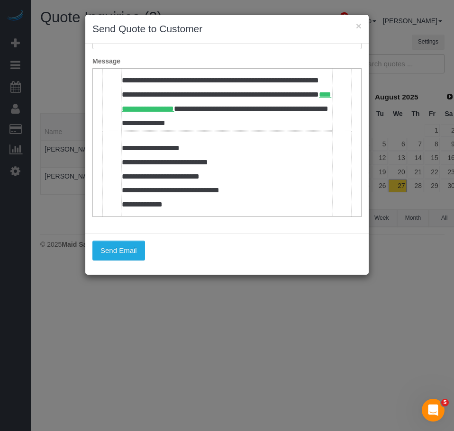
scroll to position [147, 0]
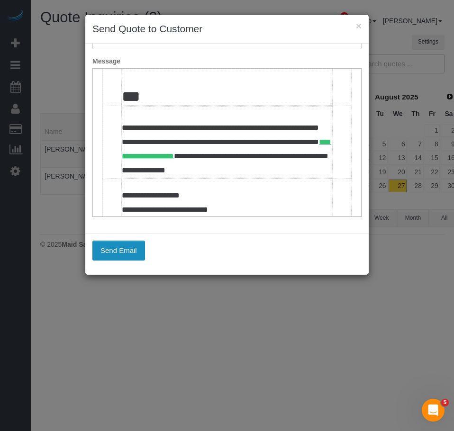
click at [117, 249] on button "Send Email" at bounding box center [118, 251] width 53 height 20
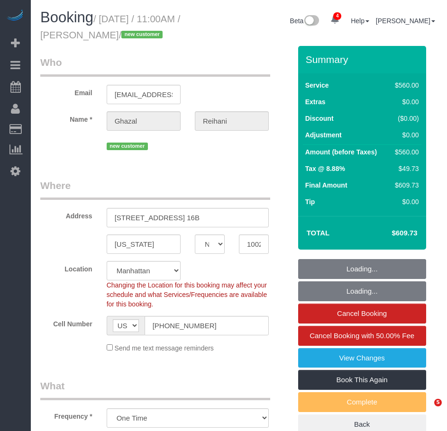
select select "NY"
select select "210"
select select "spot1"
select select "number:56"
select select "number:69"
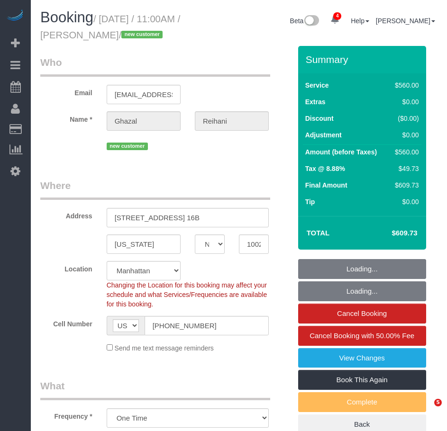
select select "number:15"
select select "number:5"
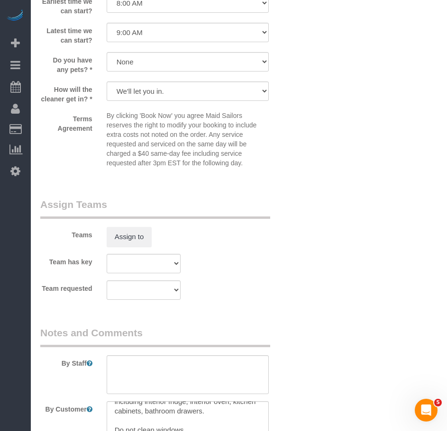
scroll to position [1089, 0]
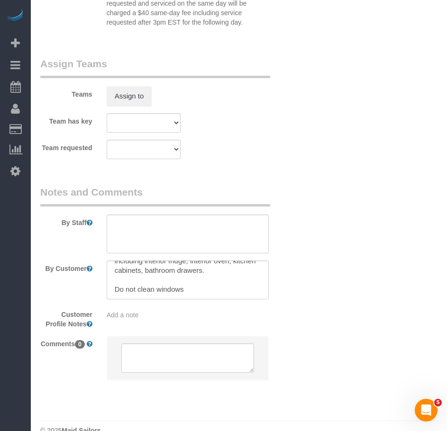
click at [138, 319] on span "Add a note" at bounding box center [123, 315] width 32 height 8
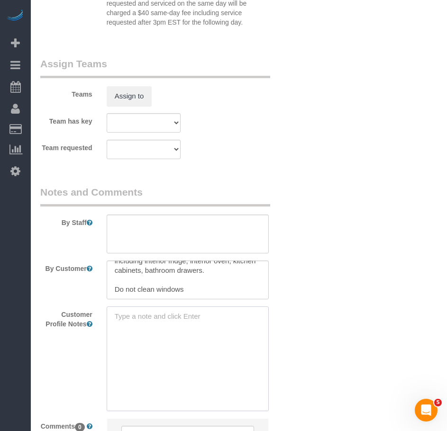
paste textarea "https://www.zillow.com/homedetails/1280-5th-Ave-APT-16B-New-York-NY-10029/11745…"
type textarea "https://www.zillow.com/homedetails/1280-5th-Ave-APT-16B-New-York-NY-10029/11745…"
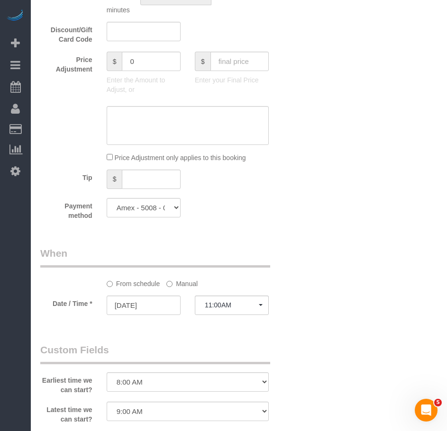
scroll to position [616, 0]
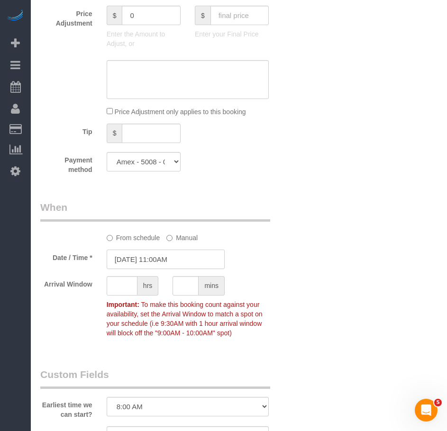
click at [171, 269] on input "08/28/2025 11:00AM" at bounding box center [166, 259] width 118 height 19
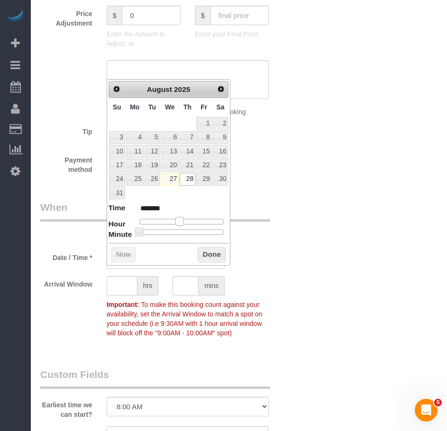
type input "08/28/2025 10:00AM"
type input "*******"
type input "08/28/2025 9:00AM"
type input "******"
type input "08/28/2025 8:00AM"
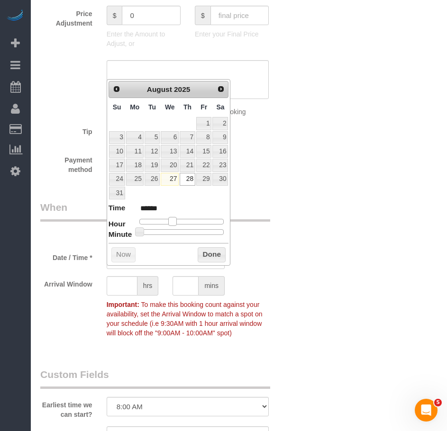
type input "******"
drag, startPoint x: 177, startPoint y: 220, endPoint x: 167, endPoint y: 220, distance: 9.5
click at [167, 220] on span at bounding box center [168, 221] width 9 height 9
click at [214, 256] on button "Done" at bounding box center [212, 254] width 28 height 15
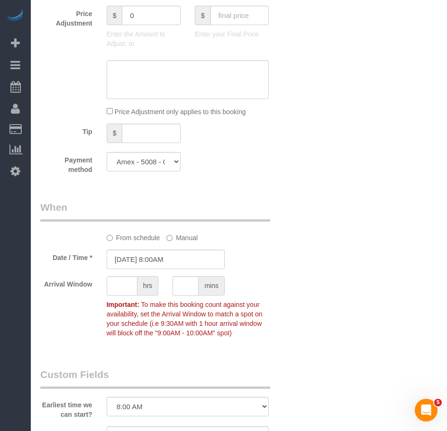
click at [308, 346] on div "Who Email reihanighazal@gmail.com Name * Ghazal Reihani new customer Where Addr…" at bounding box center [238, 202] width 397 height 1545
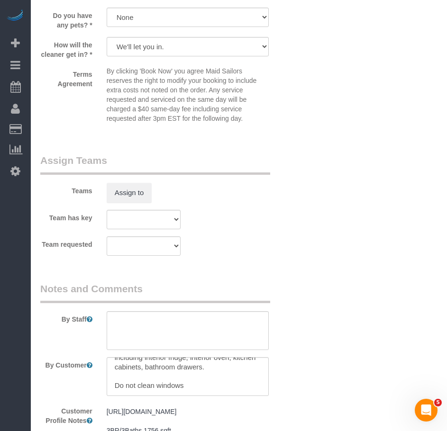
scroll to position [1089, 0]
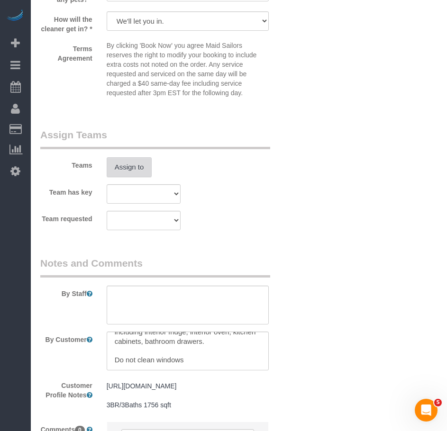
click at [126, 177] on button "Assign to" at bounding box center [129, 167] width 45 height 20
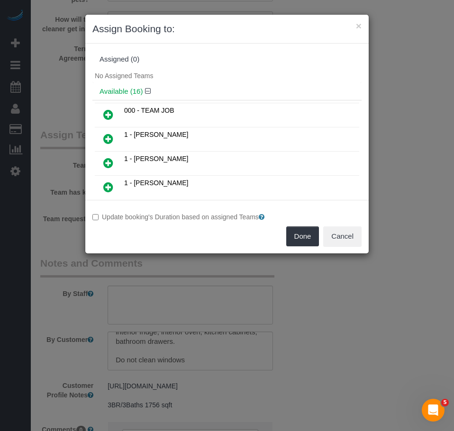
scroll to position [255, 0]
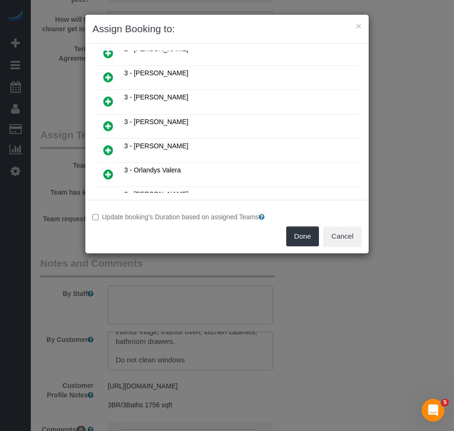
click at [107, 129] on icon at bounding box center [108, 125] width 10 height 11
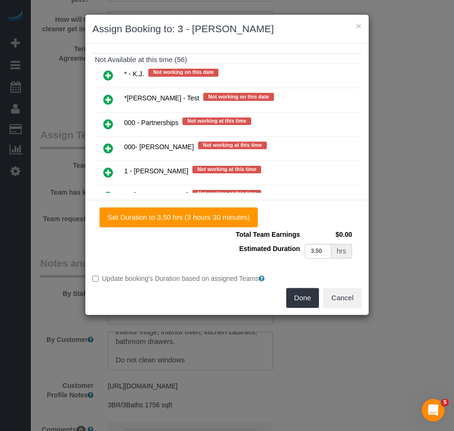
scroll to position [1389, 0]
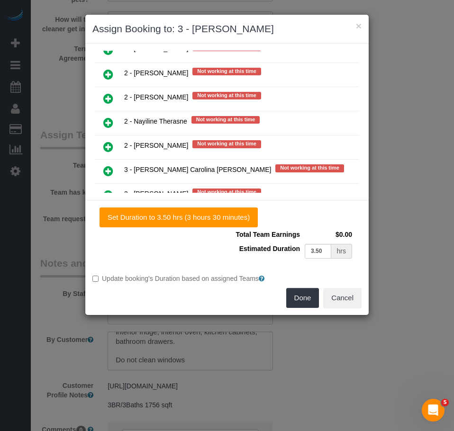
click at [109, 123] on icon at bounding box center [108, 122] width 10 height 11
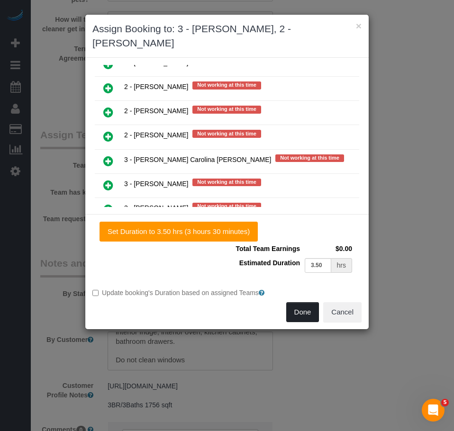
click at [304, 302] on button "Done" at bounding box center [302, 312] width 33 height 20
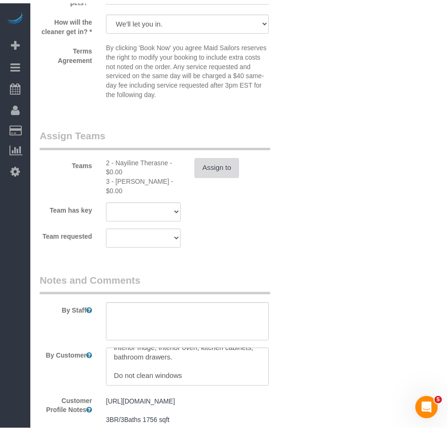
scroll to position [1089, 0]
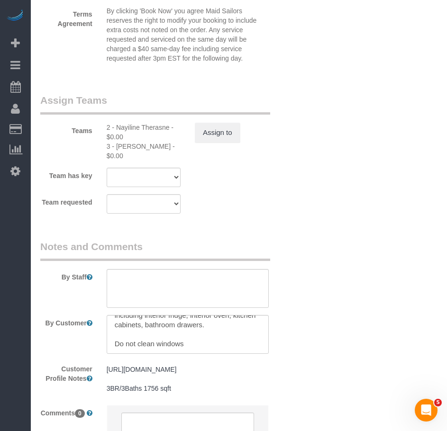
scroll to position [1180, 0]
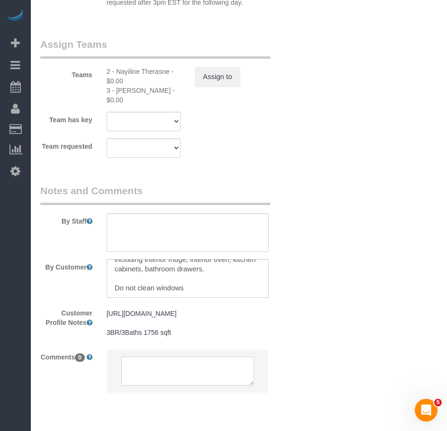
click at [171, 382] on textarea at bounding box center [187, 371] width 133 height 29
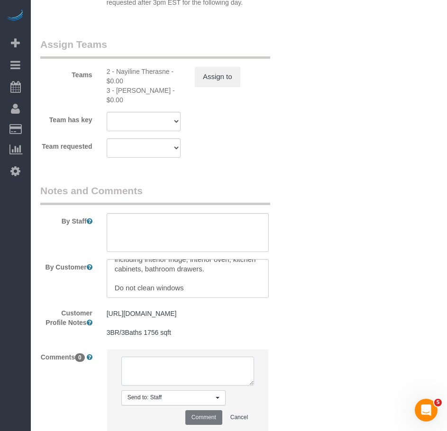
paste textarea "917 208 5344 alt number"
type textarea "917 208 5344 alt number"
drag, startPoint x: 215, startPoint y: 382, endPoint x: 124, endPoint y: 379, distance: 90.5
click at [124, 379] on textarea at bounding box center [187, 371] width 133 height 29
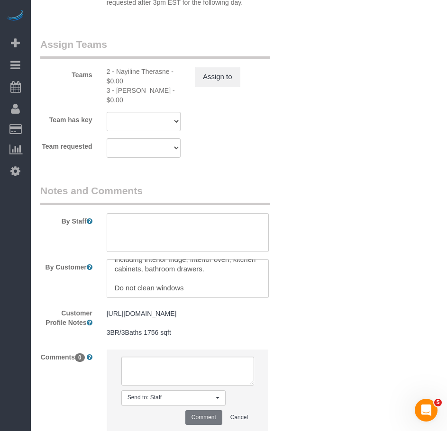
click at [194, 337] on pre "https://www.zillow.com/homedetails/1280-5th-Ave-APT-16B-New-York-NY-10029/11745…" at bounding box center [188, 323] width 162 height 28
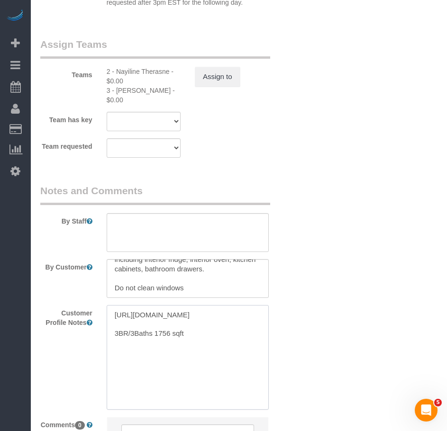
click at [191, 358] on textarea "https://www.zillow.com/homedetails/1280-5th-Ave-APT-16B-New-York-NY-10029/11745…" at bounding box center [188, 357] width 162 height 105
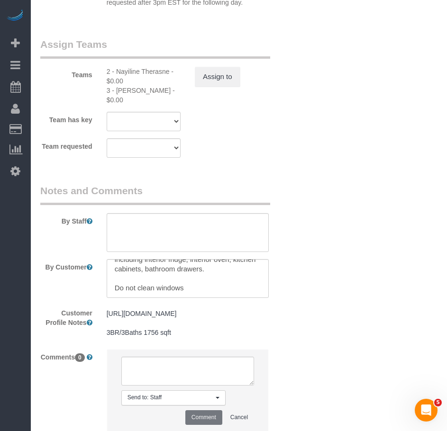
click at [226, 342] on div "https://www.zillow.com/homedetails/1280-5th-Ave-APT-16B-New-York-NY-10029/11745…" at bounding box center [187, 323] width 176 height 37
click at [189, 337] on pre "https://www.zillow.com/homedetails/1280-5th-Ave-APT-16B-New-York-NY-10029/11745…" at bounding box center [188, 323] width 162 height 28
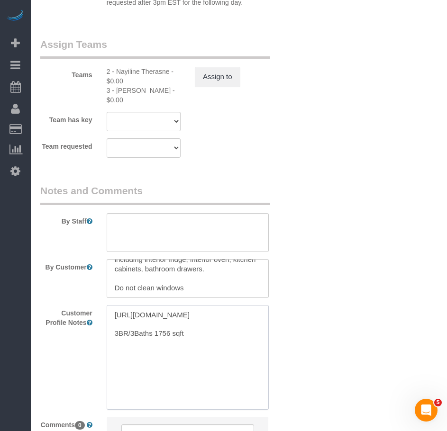
click at [189, 360] on textarea "https://www.zillow.com/homedetails/1280-5th-Ave-APT-16B-New-York-NY-10029/11745…" at bounding box center [188, 357] width 162 height 105
paste textarea "917 208 5344 alt number"
click at [130, 376] on textarea "https://www.zillow.com/homedetails/1280-5th-Ave-APT-16B-New-York-NY-10029/11745…" at bounding box center [188, 357] width 162 height 105
click at [144, 376] on textarea "https://www.zillow.com/homedetails/1280-5th-Ave-APT-16B-New-York-NY-10029/11745…" at bounding box center [188, 357] width 162 height 105
drag, startPoint x: 202, startPoint y: 380, endPoint x: 160, endPoint y: 379, distance: 42.2
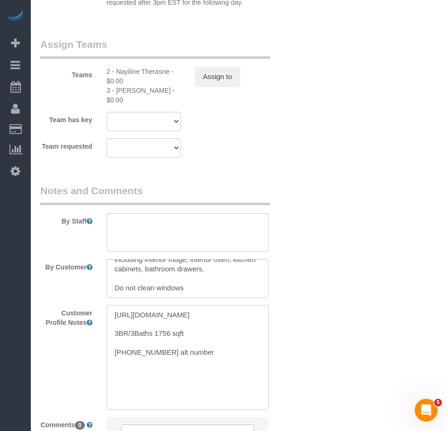
click at [160, 379] on textarea "https://www.zillow.com/homedetails/1280-5th-Ave-APT-16B-New-York-NY-10029/11745…" at bounding box center [188, 357] width 162 height 105
click at [114, 378] on textarea "https://www.zillow.com/homedetails/1280-5th-Ave-APT-16B-New-York-NY-10029/11745…" at bounding box center [188, 357] width 162 height 105
paste textarea "alt number"
click at [117, 377] on textarea "https://www.zillow.com/homedetails/1280-5th-Ave-APT-16B-New-York-NY-10029/11745…" at bounding box center [188, 357] width 162 height 105
click at [123, 378] on textarea "https://www.zillow.com/homedetails/1280-5th-Ave-APT-16B-New-York-NY-10029/11745…" at bounding box center [188, 357] width 162 height 105
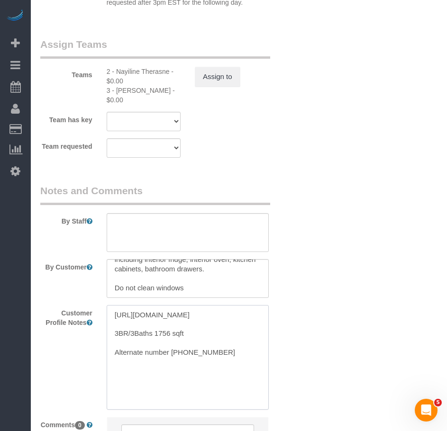
click at [170, 378] on textarea "https://www.zillow.com/homedetails/1280-5th-Ave-APT-16B-New-York-NY-10029/11745…" at bounding box center [188, 357] width 162 height 105
click at [233, 377] on textarea "https://www.zillow.com/homedetails/1280-5th-Ave-APT-16B-New-York-NY-10029/11745…" at bounding box center [188, 357] width 162 height 105
click at [187, 378] on textarea "https://www.zillow.com/homedetails/1280-5th-Ave-APT-16B-New-York-NY-10029/11745…" at bounding box center [188, 357] width 162 height 105
click at [172, 378] on textarea "https://www.zillow.com/homedetails/1280-5th-Ave-APT-16B-New-York-NY-10029/11745…" at bounding box center [188, 357] width 162 height 105
type textarea "https://www.zillow.com/homedetails/1280-5th-Ave-APT-16B-New-York-NY-10029/11745…"
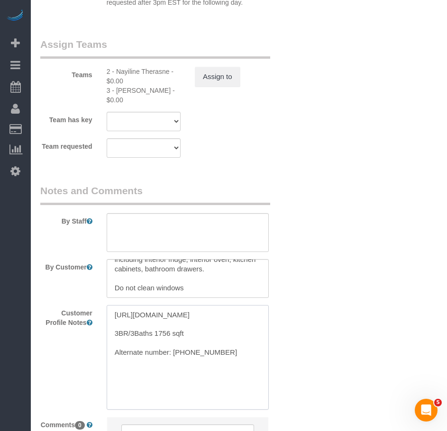
click at [237, 393] on textarea "https://www.zillow.com/homedetails/1280-5th-Ave-APT-16B-New-York-NY-10029/11745…" at bounding box center [188, 357] width 162 height 105
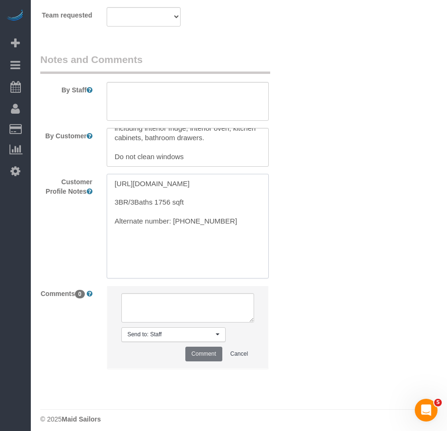
scroll to position [1322, 0]
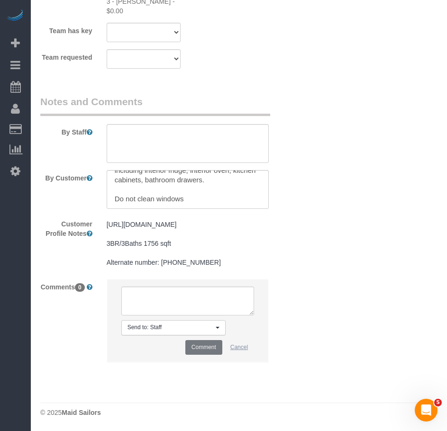
click at [243, 353] on button "Cancel" at bounding box center [239, 347] width 30 height 15
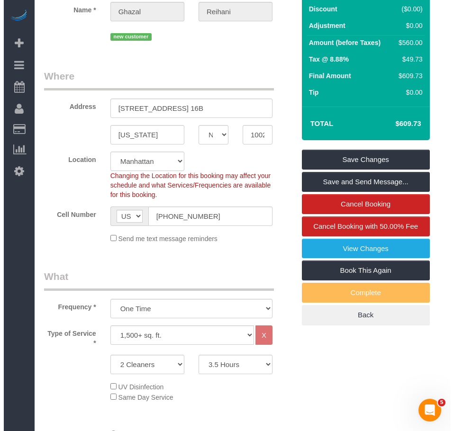
scroll to position [0, 0]
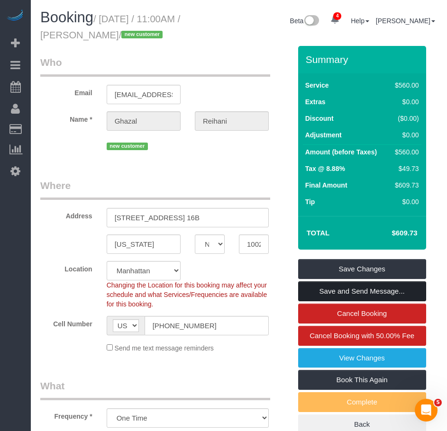
click at [349, 301] on link "Save and Send Message..." at bounding box center [362, 291] width 128 height 20
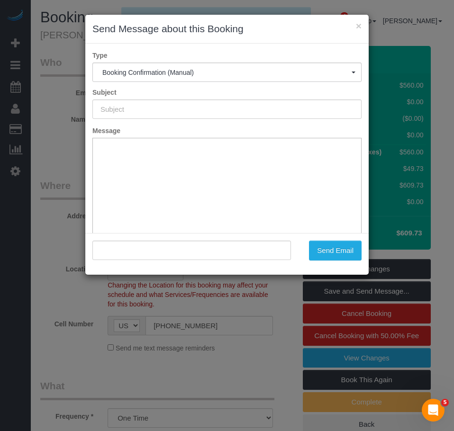
type input "Cleaning Confirmed for 08/28/2025 at 8:00am"
type input ""Ghazal Reihani" <reihanighazal@gmail.com>"
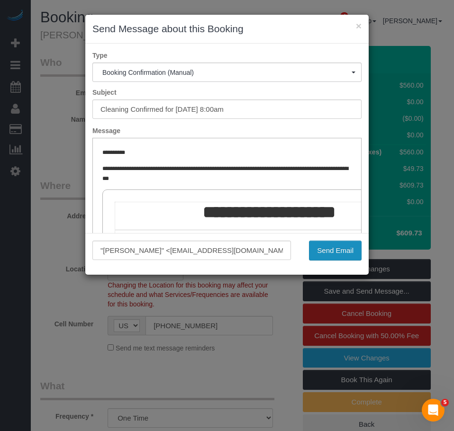
click at [330, 251] on button "Send Email" at bounding box center [335, 251] width 53 height 20
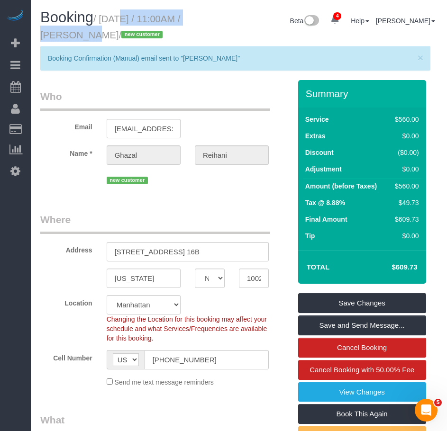
drag, startPoint x: 103, startPoint y: 19, endPoint x: 77, endPoint y: 32, distance: 29.0
click at [77, 32] on small "/ August 28, 2025 / 11:00AM / Ghazal Reihani / new customer" at bounding box center [110, 27] width 140 height 27
copy small "August 28, 2025 / 11:00AM"
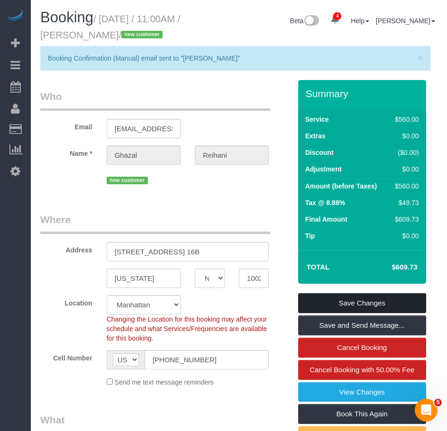
click at [370, 313] on link "Save Changes" at bounding box center [362, 303] width 128 height 20
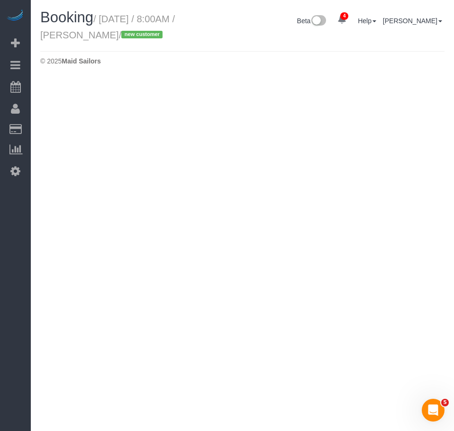
select select "NY"
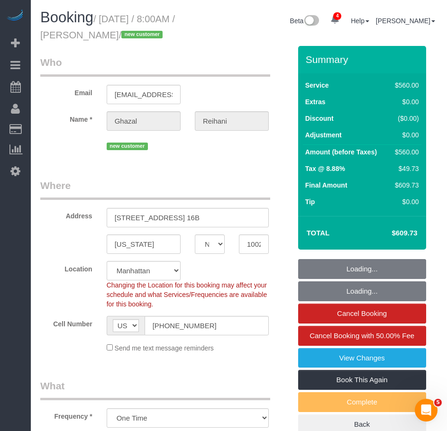
select select "object:4563"
select select "210"
select select "number:56"
select select "number:69"
select select "number:15"
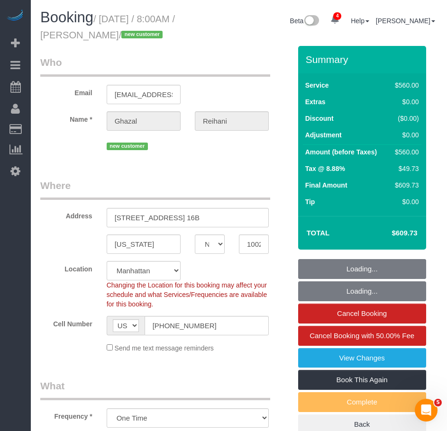
select select "number:5"
select select "string:stripe-pm_1S0swo4VGloSiKo7yB9zCPgG"
select select "spot50"
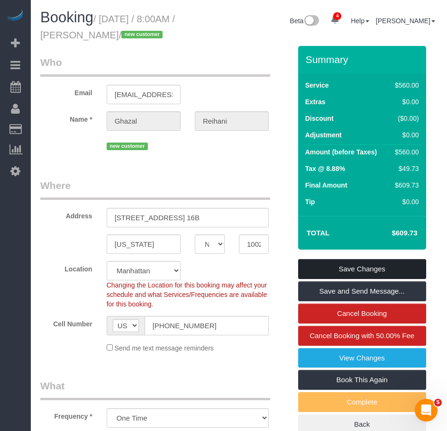
drag, startPoint x: 341, startPoint y: 288, endPoint x: 293, endPoint y: 279, distance: 48.8
click at [340, 279] on link "Save Changes" at bounding box center [362, 269] width 128 height 20
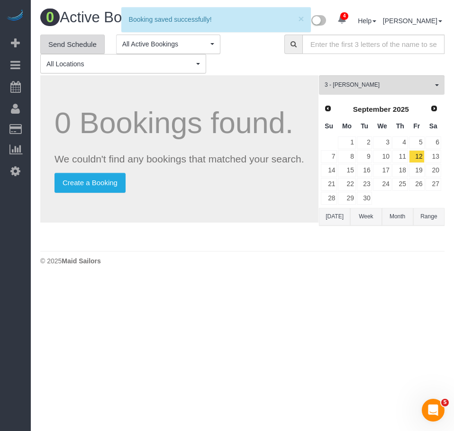
click at [79, 45] on link "Send Schedule" at bounding box center [72, 45] width 64 height 20
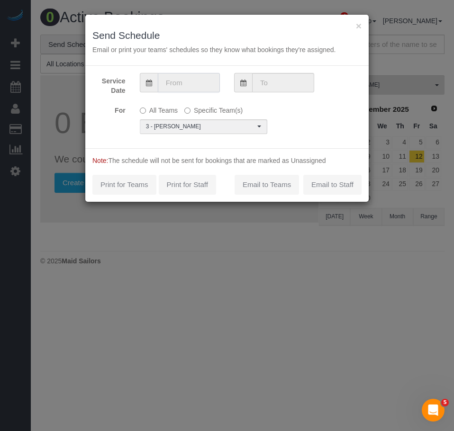
click at [208, 87] on input "text" at bounding box center [189, 82] width 62 height 19
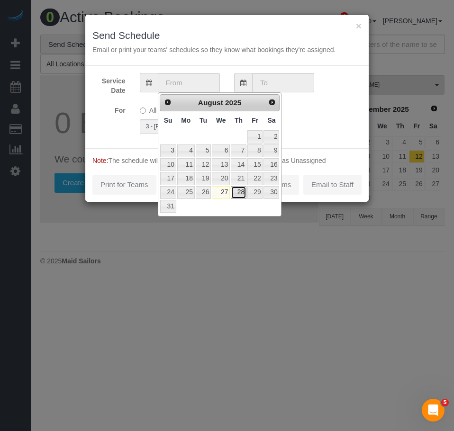
click at [236, 195] on link "28" at bounding box center [239, 192] width 16 height 13
type input "08/28/2025"
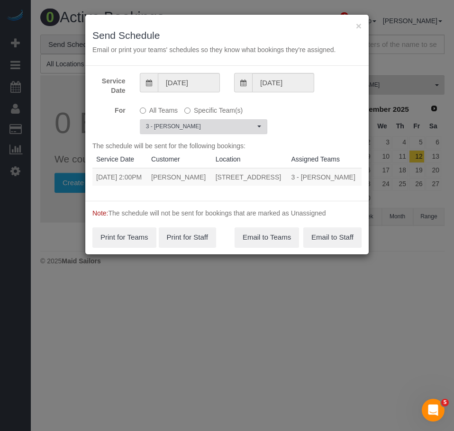
click at [256, 128] on button "3 - Hecleny Gonzalez Choose Team(s)" at bounding box center [203, 126] width 127 height 15
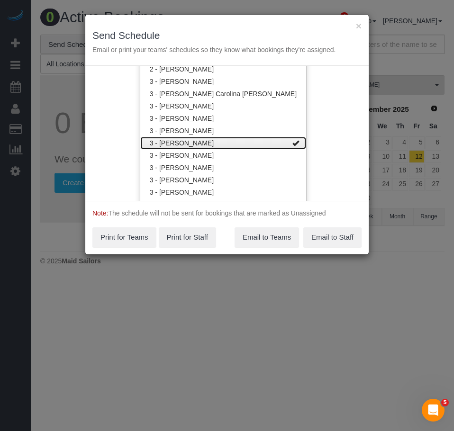
click at [249, 139] on link "3 - [PERSON_NAME]" at bounding box center [223, 143] width 166 height 12
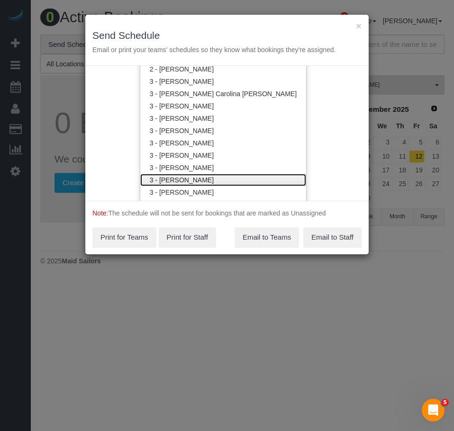
click at [212, 183] on link "3 - [PERSON_NAME]" at bounding box center [223, 180] width 166 height 12
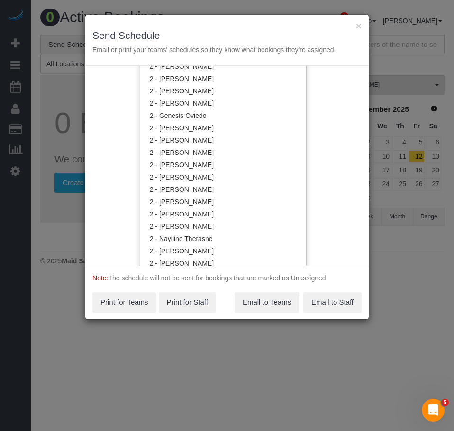
scroll to position [563, 0]
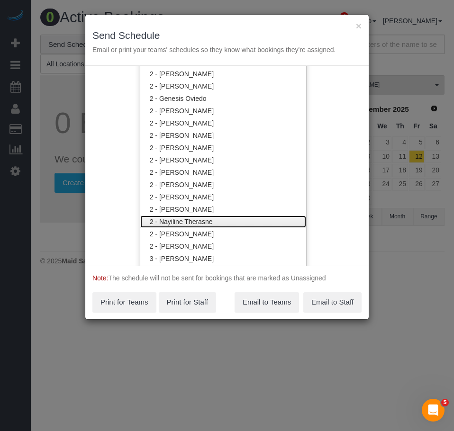
click at [194, 220] on link "2 - Nayiline Therasne" at bounding box center [223, 222] width 166 height 12
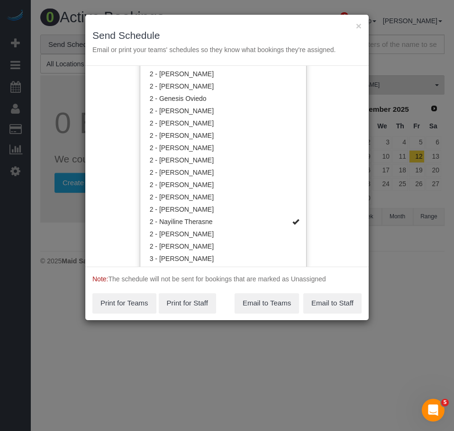
click at [304, 201] on div "Service Date 08/28/2025 08/28/2025 For All Teams Specific Team(s) 2 - Nayiline …" at bounding box center [226, 166] width 283 height 201
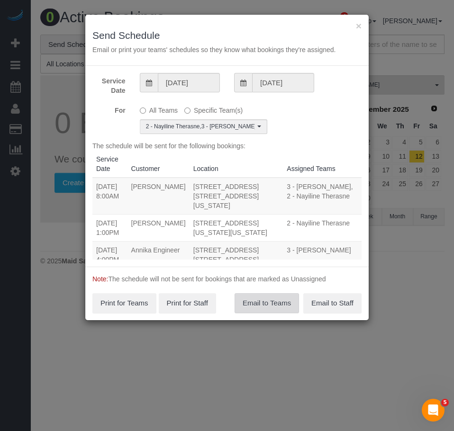
click at [265, 305] on button "Email to Teams" at bounding box center [266, 303] width 64 height 20
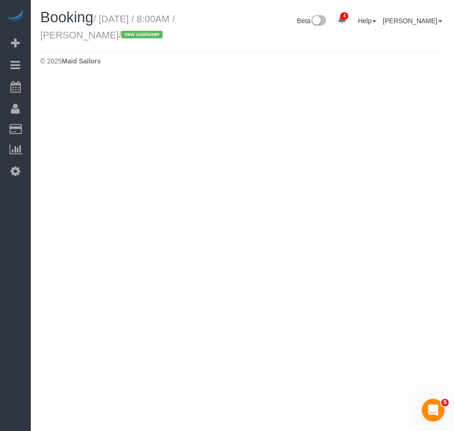
select select "NY"
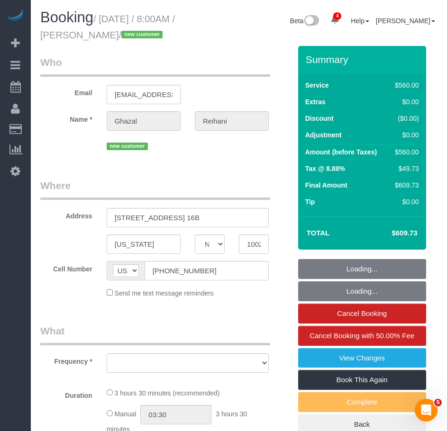
select select "object:6546"
select select "number:56"
select select "number:69"
select select "number:15"
select select "number:5"
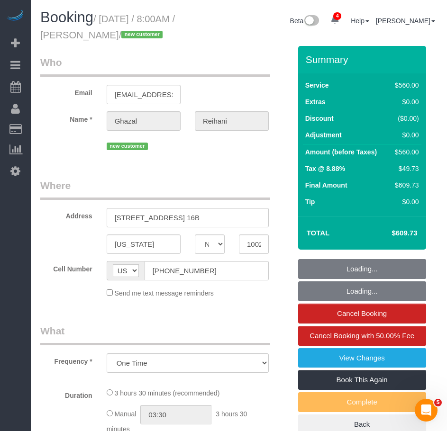
select select "string:stripe-pm_1S0swo4VGloSiKo7yB9zCPgG"
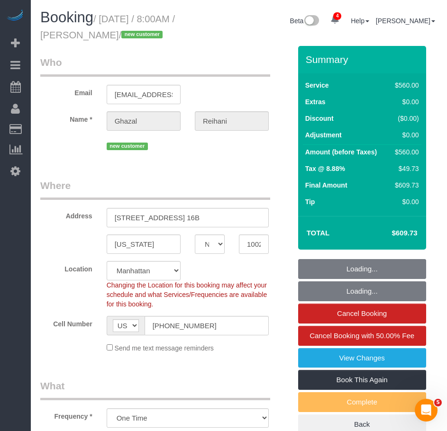
select select "210"
select select "object:7043"
select select "spot99"
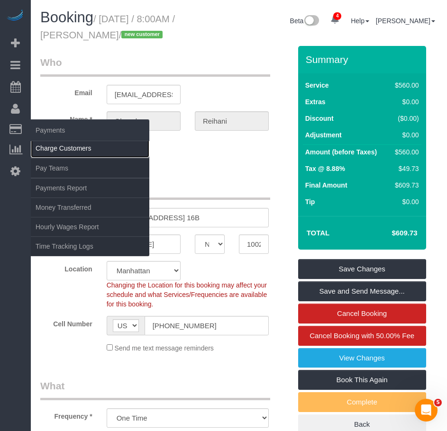
click at [62, 150] on link "Charge Customers" at bounding box center [90, 148] width 118 height 19
select select
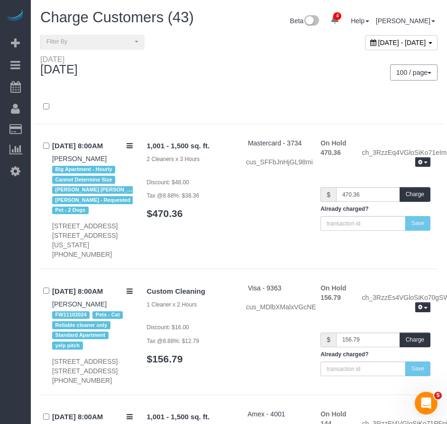
click at [365, 48] on div "August 27, 2025 - August 27, 2025" at bounding box center [401, 42] width 72 height 15
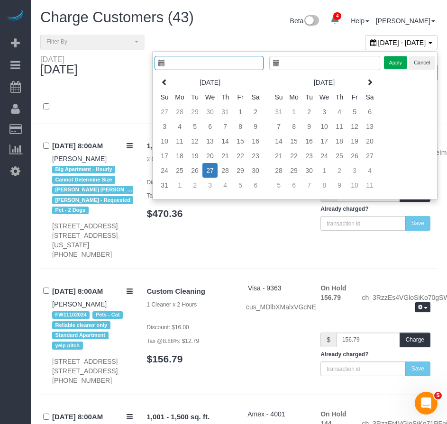
type input "**********"
click at [225, 171] on td "28" at bounding box center [224, 170] width 15 height 15
type input "**********"
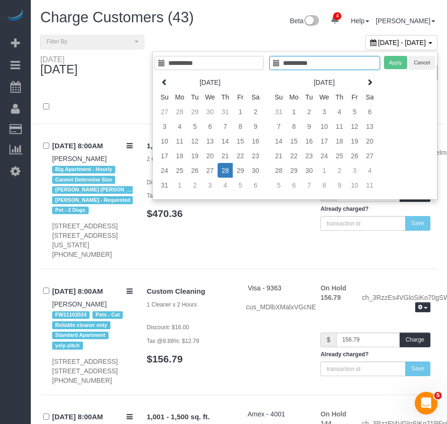
click at [225, 171] on td "28" at bounding box center [224, 170] width 15 height 15
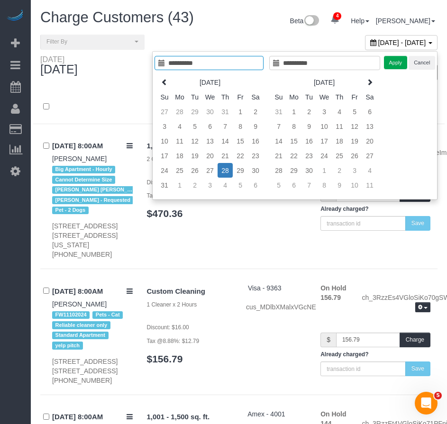
type input "**********"
click at [391, 65] on button "Apply" at bounding box center [396, 63] width 24 height 14
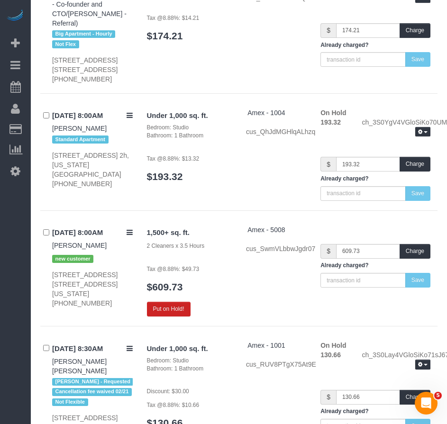
scroll to position [758, 0]
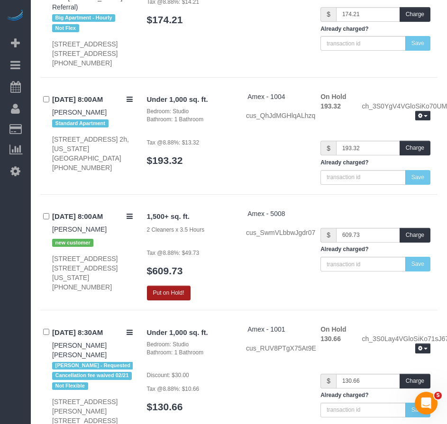
click at [173, 286] on button "Put on Hold!" at bounding box center [169, 293] width 44 height 15
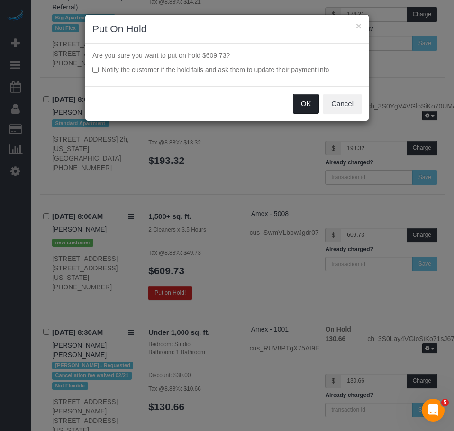
click at [303, 108] on button "OK" at bounding box center [306, 104] width 27 height 20
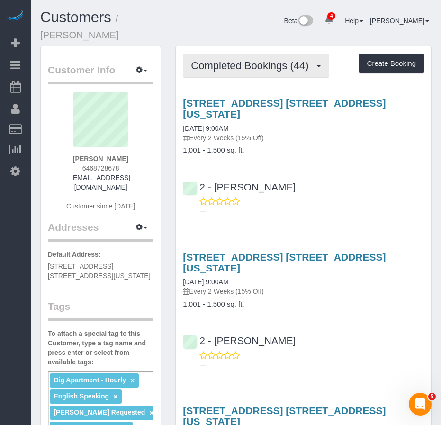
click at [247, 60] on span "Completed Bookings (44)" at bounding box center [252, 66] width 122 height 12
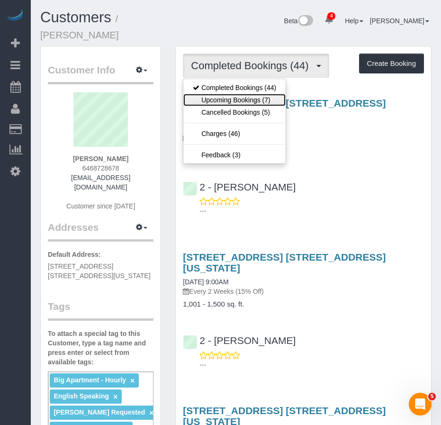
click at [233, 94] on link "Upcoming Bookings (7)" at bounding box center [234, 100] width 102 height 12
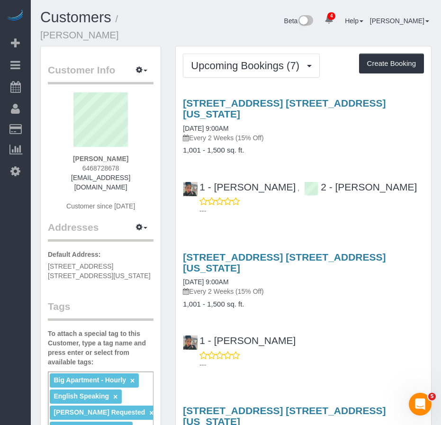
click at [216, 133] on p "Every 2 Weeks (15% Off)" at bounding box center [303, 137] width 241 height 9
click at [216, 125] on link "[DATE] 9:00AM" at bounding box center [205, 129] width 45 height 8
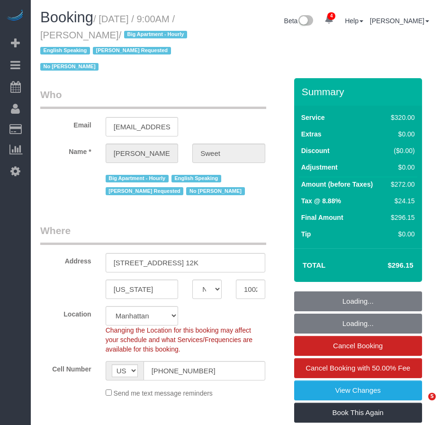
select select "NY"
select select "240"
select select "spot1"
select select "number:89"
select select "number:90"
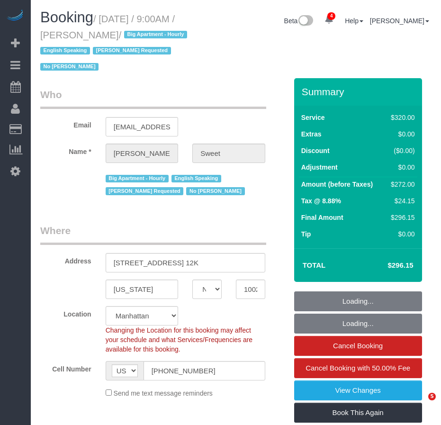
select select "number:15"
select select "number:6"
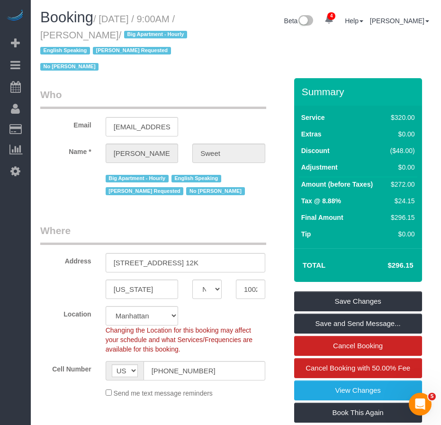
drag, startPoint x: 103, startPoint y: 19, endPoint x: 127, endPoint y: 37, distance: 29.8
click at [127, 37] on small "/ August 28, 2025 / 9:00AM / Kim Sweet / Big Apartment - Hourly English Speakin…" at bounding box center [115, 43] width 150 height 59
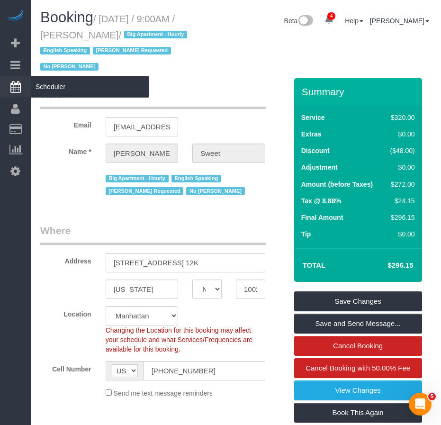
copy small "August 28, 2025 / 9:00AM / Kim Sweet"
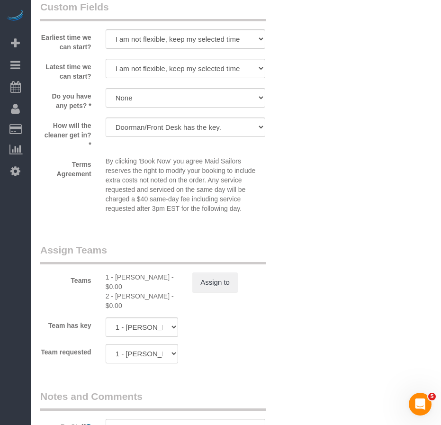
scroll to position [995, 0]
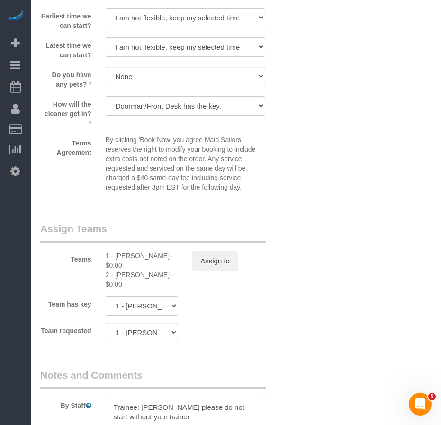
drag, startPoint x: 116, startPoint y: 257, endPoint x: 165, endPoint y: 256, distance: 49.7
click at [165, 256] on div "1 - Marlenyn Robles - $0.00" at bounding box center [142, 260] width 73 height 19
copy div "Marlenyn Robles"
drag, startPoint x: 119, startPoint y: 275, endPoint x: 164, endPoint y: 275, distance: 45.0
click at [164, 275] on div "2 - Guerline Piquant - $0.00" at bounding box center [142, 279] width 73 height 19
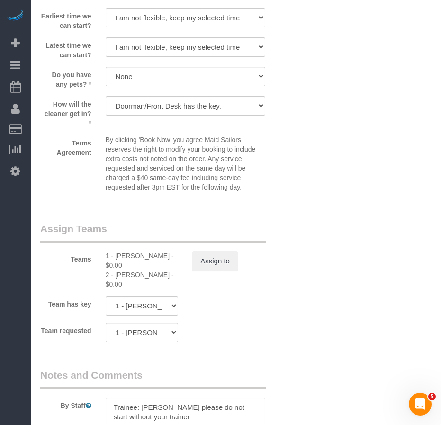
copy div "Guerline Piquant"
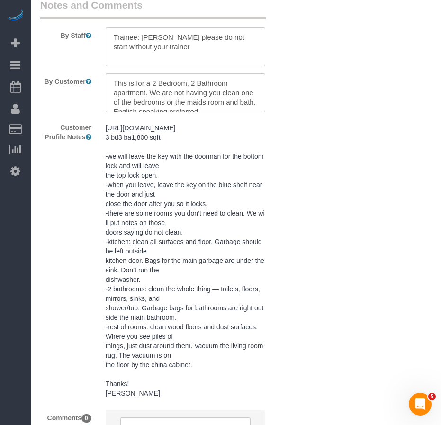
scroll to position [1326, 0]
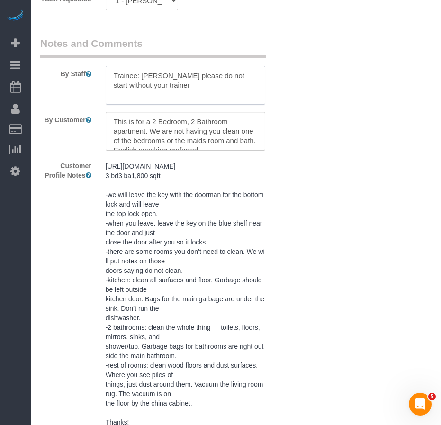
click at [195, 90] on textarea at bounding box center [186, 85] width 160 height 39
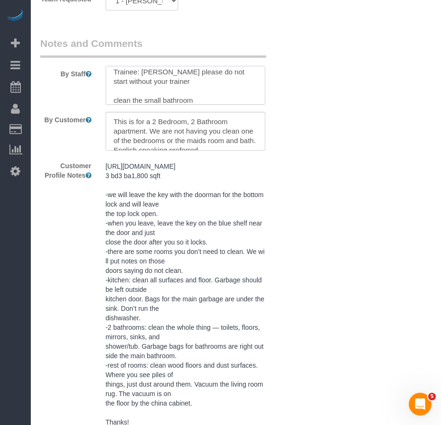
click at [146, 101] on textarea at bounding box center [186, 85] width 160 height 39
click at [199, 100] on textarea at bounding box center [186, 85] width 160 height 39
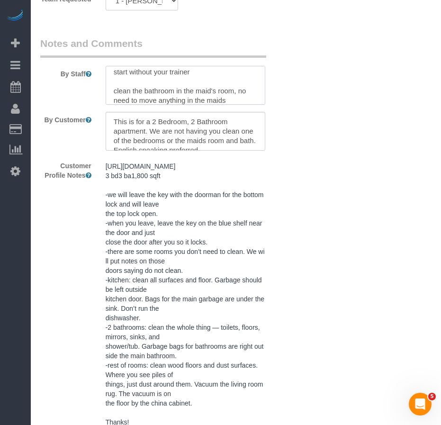
scroll to position [19, 0]
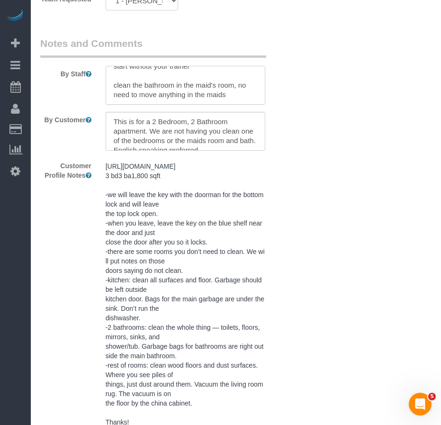
drag, startPoint x: 232, startPoint y: 101, endPoint x: 159, endPoint y: 101, distance: 72.5
click at [159, 101] on textarea at bounding box center [186, 85] width 160 height 39
click at [203, 85] on textarea at bounding box center [186, 85] width 160 height 39
click at [233, 86] on textarea at bounding box center [186, 85] width 160 height 39
click at [224, 96] on textarea at bounding box center [186, 85] width 160 height 39
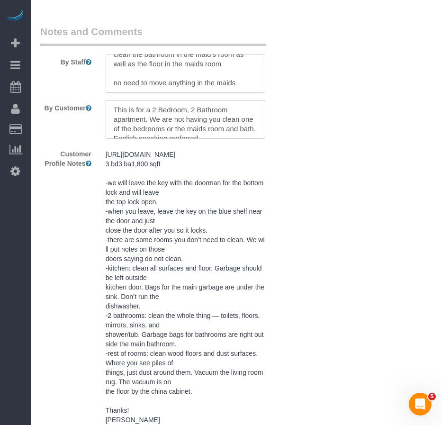
scroll to position [1374, 0]
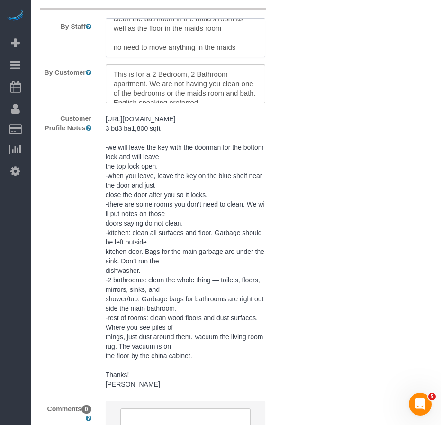
click at [246, 48] on textarea at bounding box center [186, 37] width 160 height 39
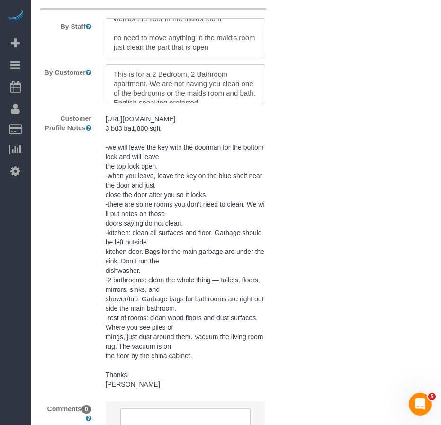
scroll to position [0, 0]
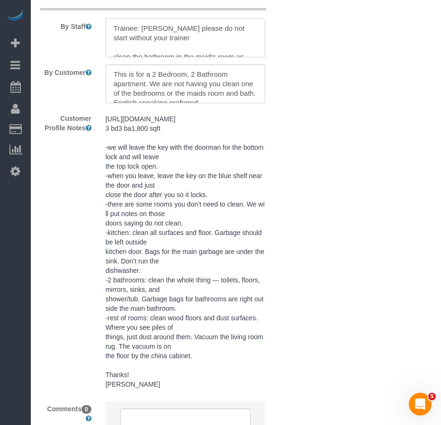
click at [145, 53] on textarea at bounding box center [186, 37] width 160 height 39
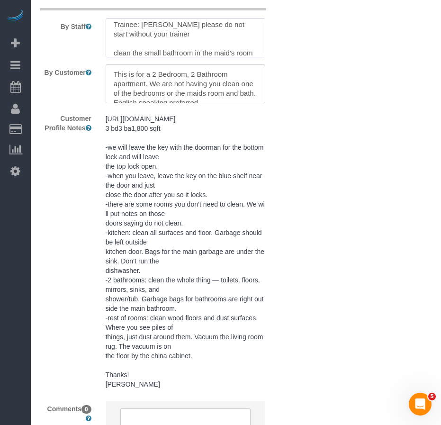
click at [199, 53] on textarea at bounding box center [186, 37] width 160 height 39
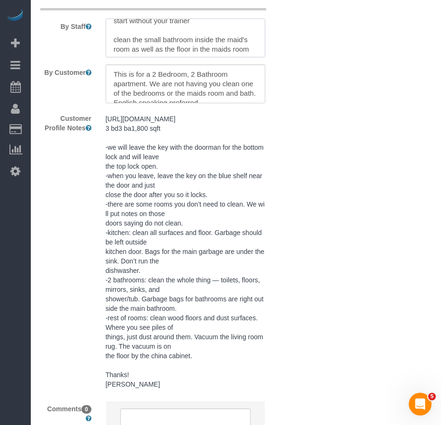
scroll to position [23, 0]
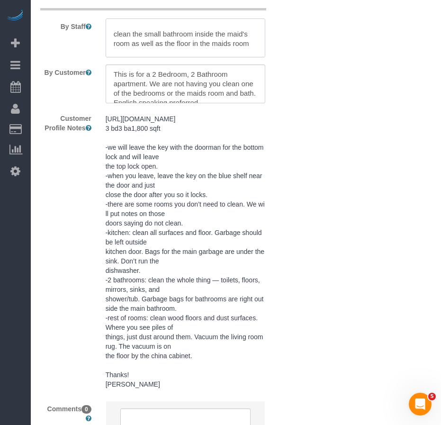
click at [130, 45] on textarea at bounding box center [186, 37] width 160 height 39
click at [241, 33] on textarea at bounding box center [186, 37] width 160 height 39
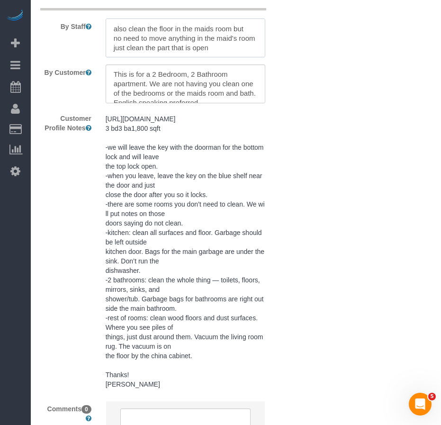
drag, startPoint x: 197, startPoint y: 38, endPoint x: 238, endPoint y: 38, distance: 41.7
click at [238, 38] on textarea at bounding box center [186, 37] width 160 height 39
click at [176, 48] on textarea at bounding box center [186, 37] width 160 height 39
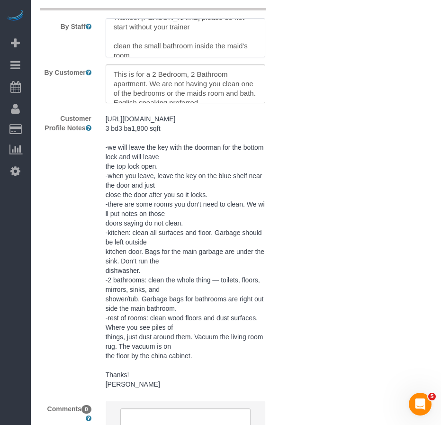
scroll to position [19, 0]
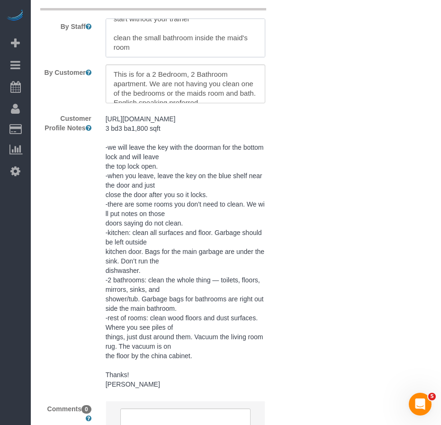
click at [112, 36] on textarea at bounding box center [186, 37] width 160 height 39
click at [155, 51] on textarea at bounding box center [186, 37] width 160 height 39
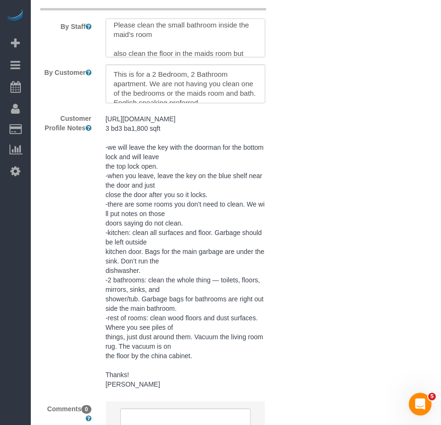
scroll to position [38, 0]
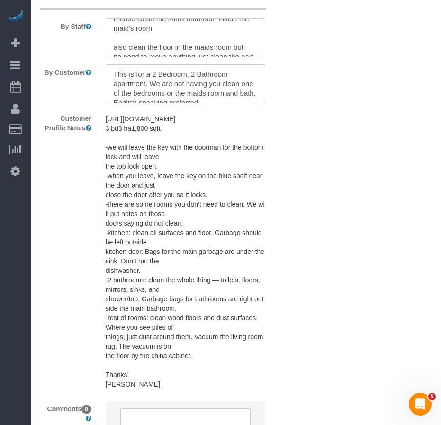
click at [116, 45] on textarea at bounding box center [186, 37] width 160 height 39
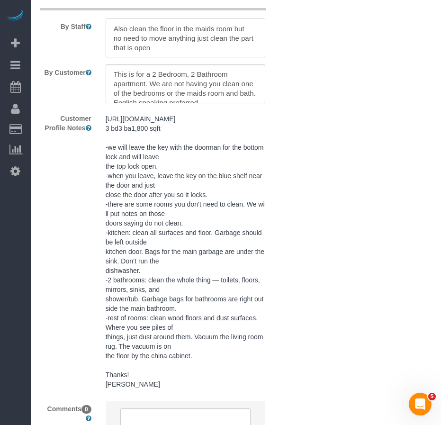
click at [169, 48] on textarea at bounding box center [186, 37] width 160 height 39
click at [118, 49] on textarea at bounding box center [186, 37] width 160 height 39
click at [180, 48] on textarea at bounding box center [186, 37] width 160 height 39
type textarea "Trainee: Guerline Piquant please do not start without your trainer Please clean…"
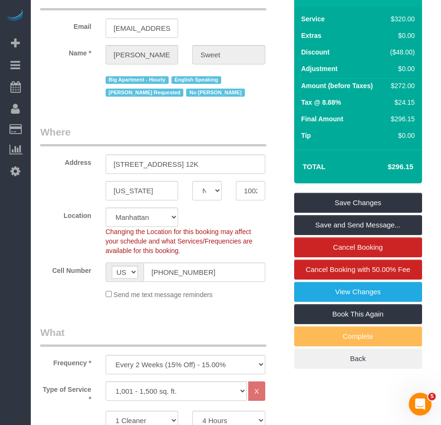
scroll to position [95, 0]
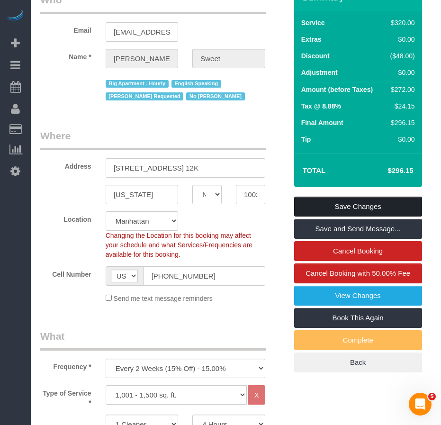
click at [339, 203] on link "Save Changes" at bounding box center [358, 207] width 128 height 20
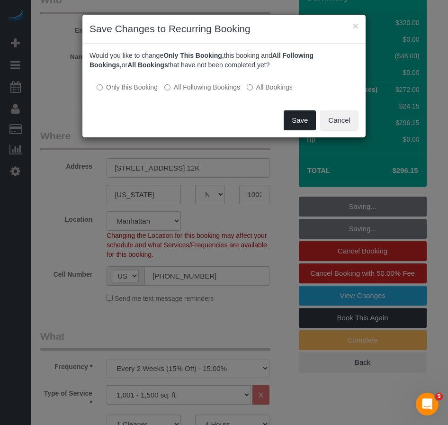
click at [296, 122] on button "Save" at bounding box center [300, 120] width 32 height 20
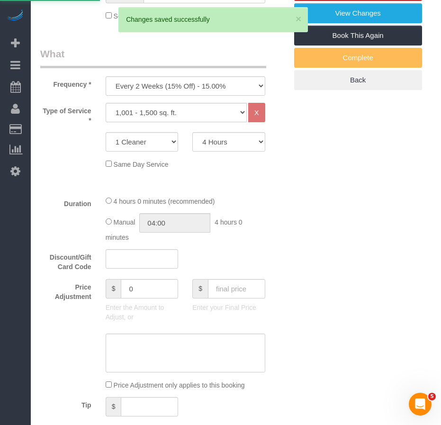
scroll to position [379, 0]
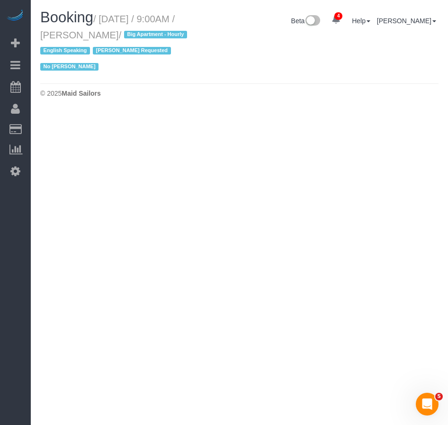
select select "NY"
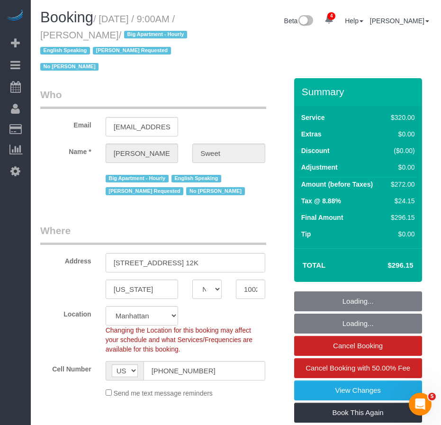
select select "number:89"
select select "number:90"
select select "number:15"
select select "number:6"
select select "string:stripe-pm_1PTCFC4VGloSiKo7prcBMaC7"
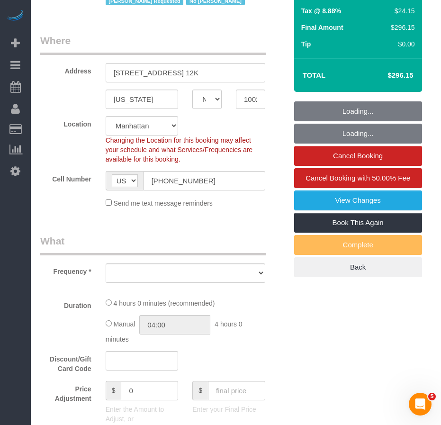
select select "object:2371"
select select "spot50"
select select "240"
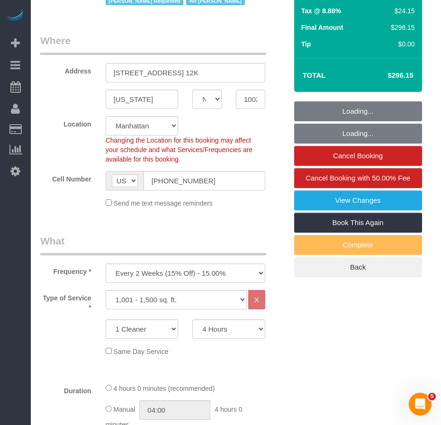
select select "object:2848"
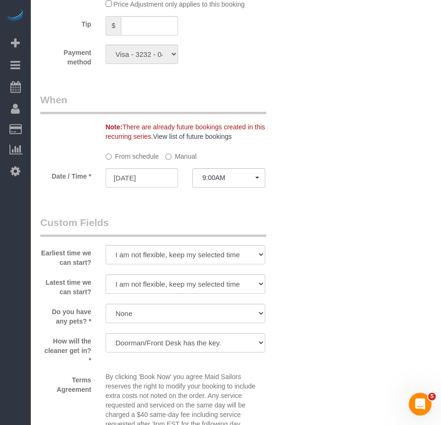
scroll to position [1042, 0]
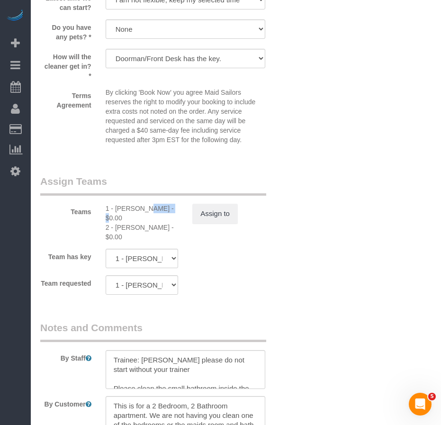
drag, startPoint x: 117, startPoint y: 209, endPoint x: 142, endPoint y: 210, distance: 25.1
click at [142, 210] on div "1 - Marlenyn Robles - $0.00" at bounding box center [142, 213] width 73 height 19
copy div "Marlenyn"
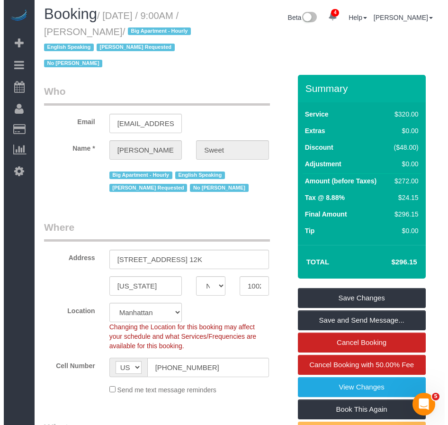
scroll to position [0, 0]
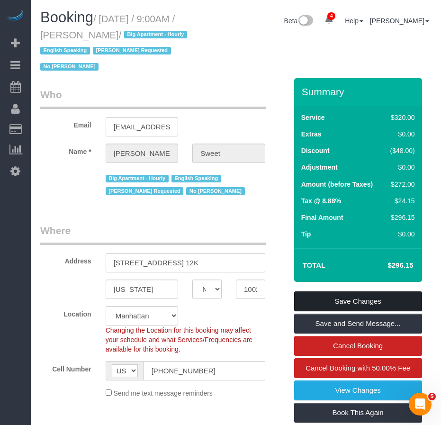
click at [304, 298] on link "Save Changes" at bounding box center [358, 301] width 128 height 20
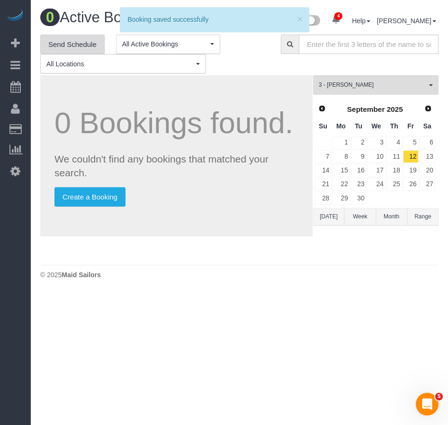
click at [74, 46] on link "Send Schedule" at bounding box center [72, 45] width 64 height 20
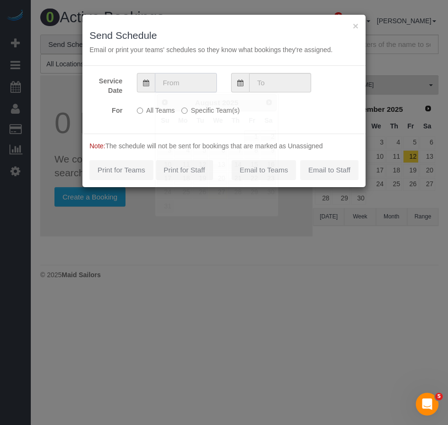
click at [187, 86] on input "text" at bounding box center [186, 82] width 62 height 19
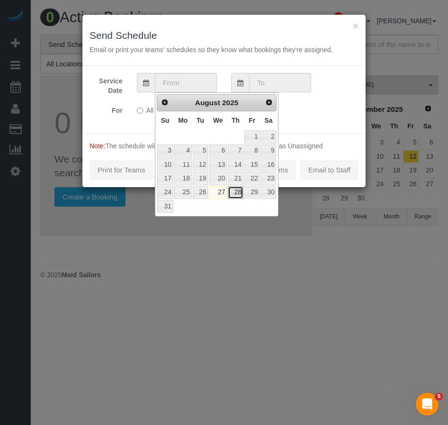
click at [240, 193] on link "28" at bounding box center [236, 192] width 16 height 13
type input "08/28/2025"
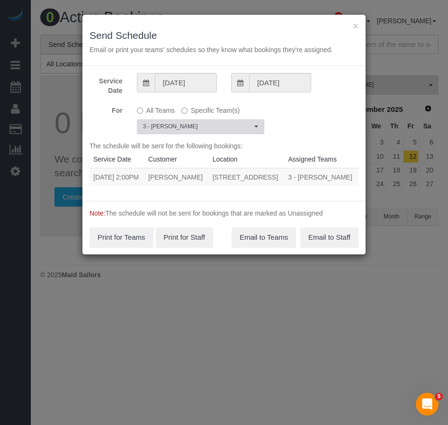
click at [219, 127] on span "3 - [PERSON_NAME]" at bounding box center [197, 127] width 109 height 8
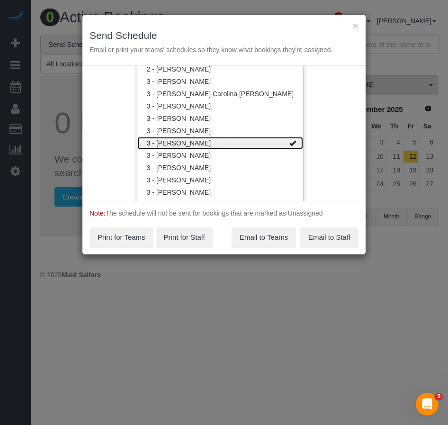
click at [225, 141] on link "3 - [PERSON_NAME]" at bounding box center [220, 143] width 166 height 12
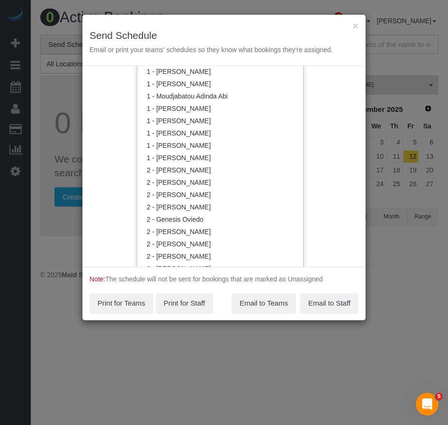
scroll to position [408, 0]
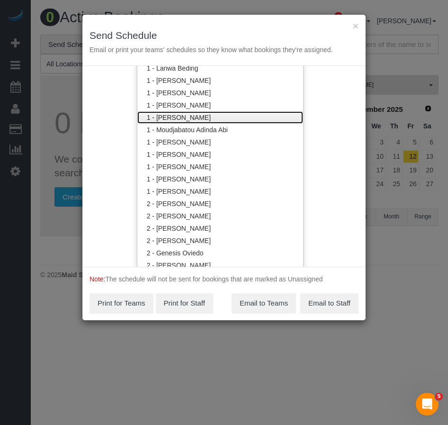
click at [177, 113] on link "1 - [PERSON_NAME]" at bounding box center [220, 117] width 166 height 12
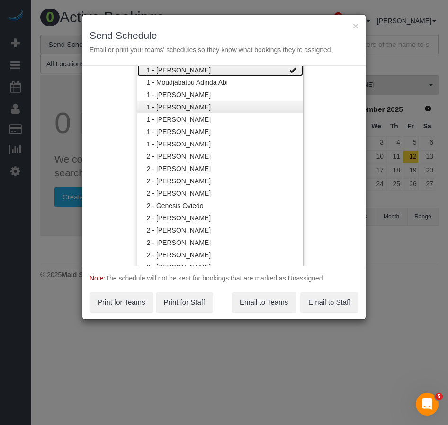
scroll to position [503, 0]
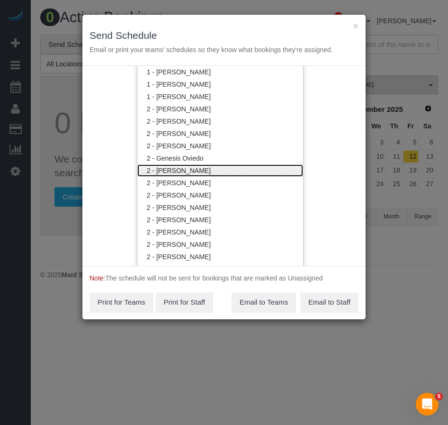
click at [169, 175] on link "2 - [PERSON_NAME]" at bounding box center [220, 170] width 166 height 12
click at [304, 207] on div "Service Date 08/28/2025 08/28/2025 For All Teams Specific Team(s) 1 - Marlenyn …" at bounding box center [223, 166] width 283 height 200
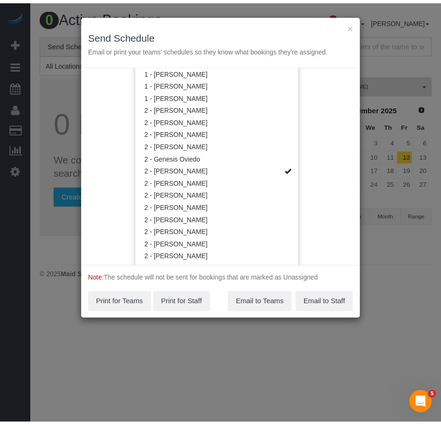
scroll to position [0, 0]
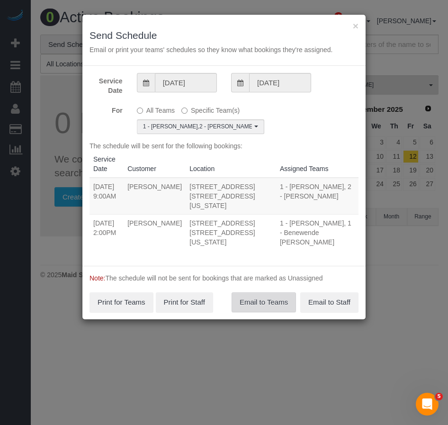
click at [254, 295] on button "Email to Teams" at bounding box center [264, 302] width 64 height 20
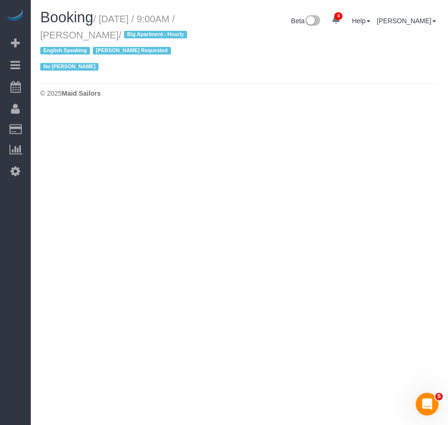
select select "NY"
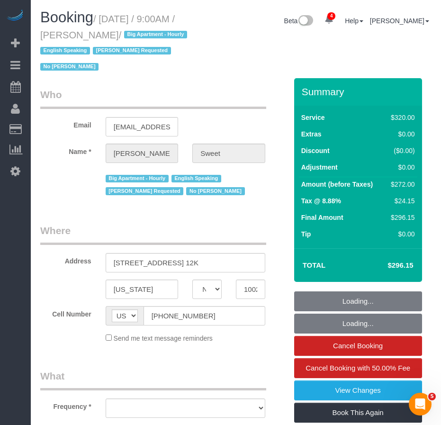
select select "object:4420"
select select "number:89"
select select "number:90"
select select "number:15"
select select "number:6"
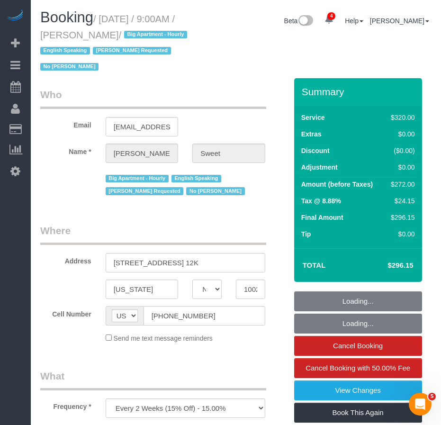
select select "string:stripe-pm_1PTCFC4VGloSiKo7prcBMaC7"
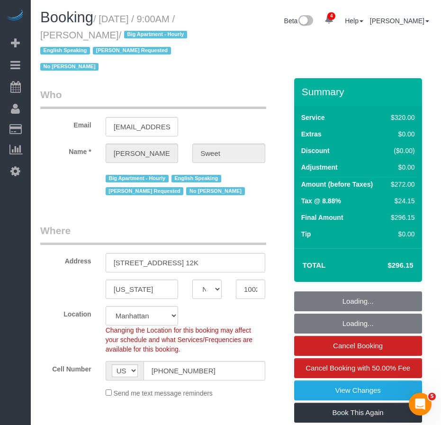
select select "spot99"
select select "object:5052"
select select "240"
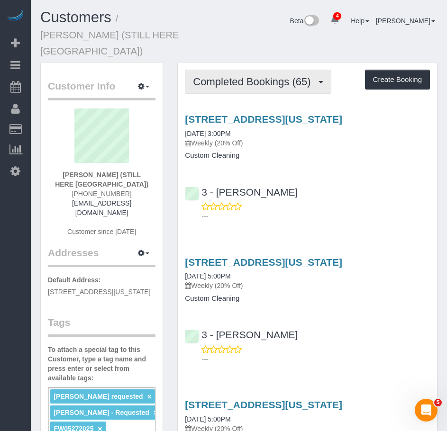
click at [242, 76] on span "Completed Bookings (65)" at bounding box center [254, 82] width 122 height 12
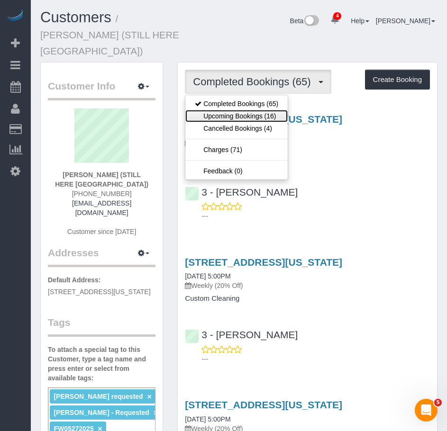
click at [235, 110] on link "Upcoming Bookings (16)" at bounding box center [236, 116] width 102 height 12
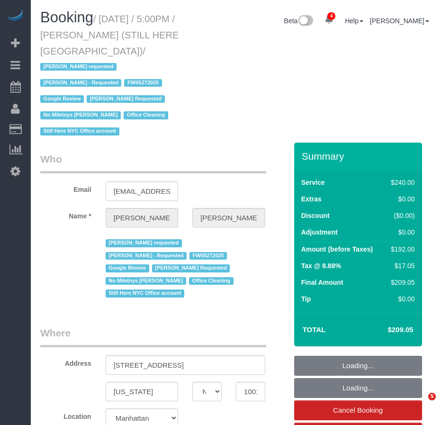
select select "NY"
select select "180"
select select "number:89"
select select "number:90"
select select "number:15"
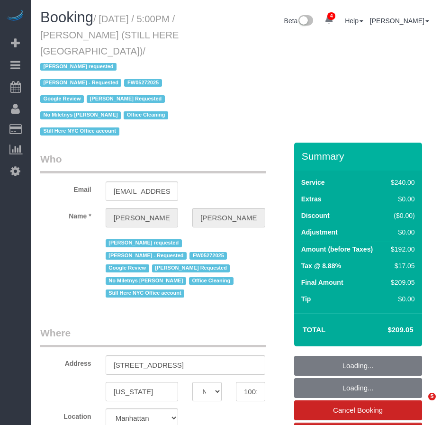
select select "number:5"
select select "spot1"
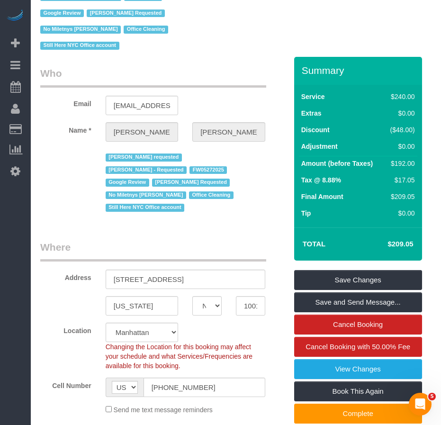
scroll to position [95, 0]
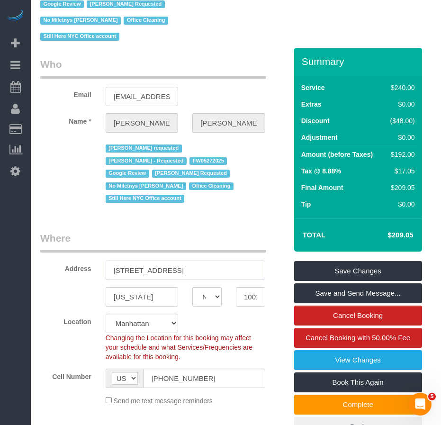
drag, startPoint x: 117, startPoint y: 242, endPoint x: 150, endPoint y: 242, distance: 33.6
click at [150, 261] on input "[STREET_ADDRESS]" at bounding box center [186, 270] width 160 height 19
drag, startPoint x: 113, startPoint y: 242, endPoint x: 166, endPoint y: 242, distance: 53.1
click at [166, 261] on input "[STREET_ADDRESS]" at bounding box center [186, 270] width 160 height 19
